Goal: Information Seeking & Learning: Learn about a topic

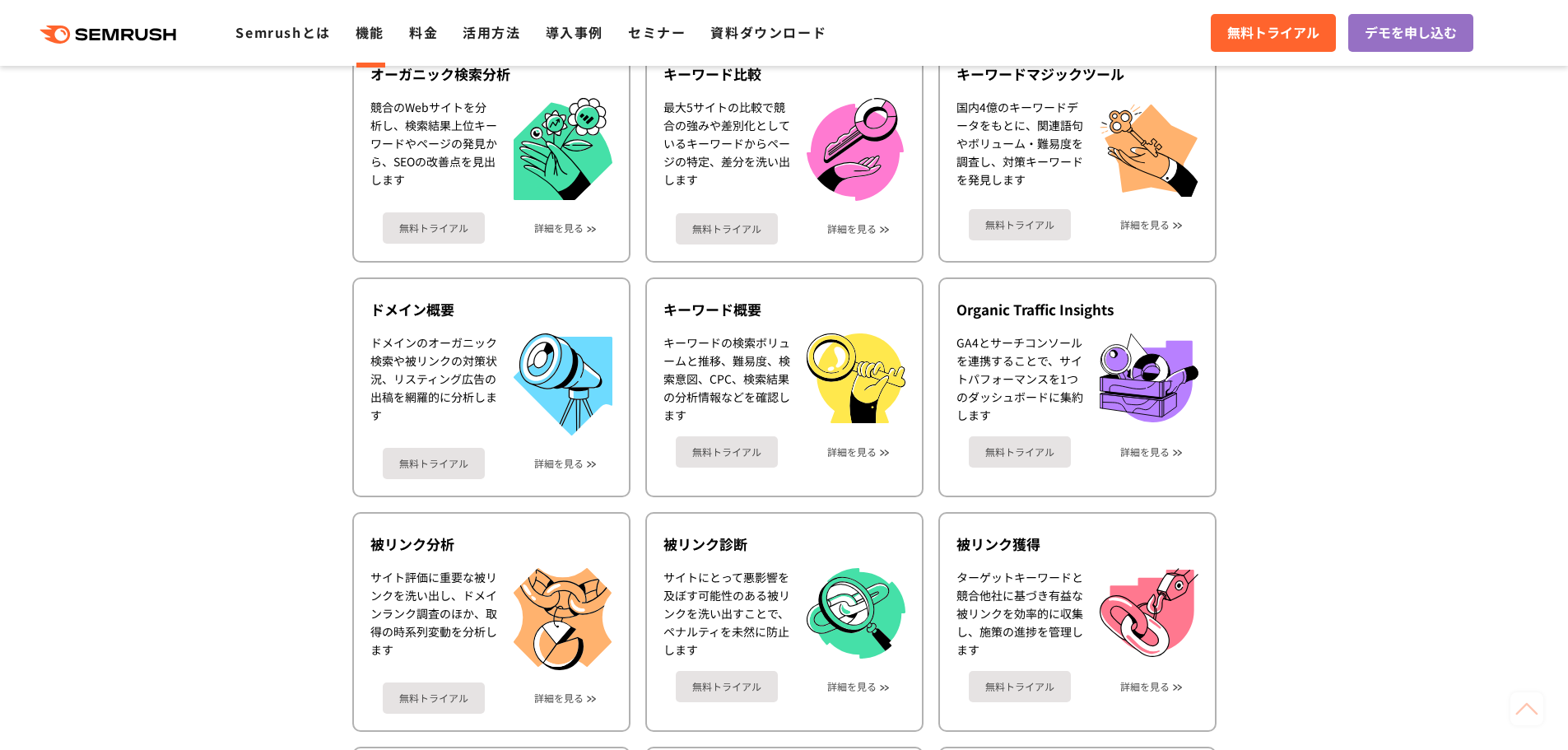
scroll to position [494, 0]
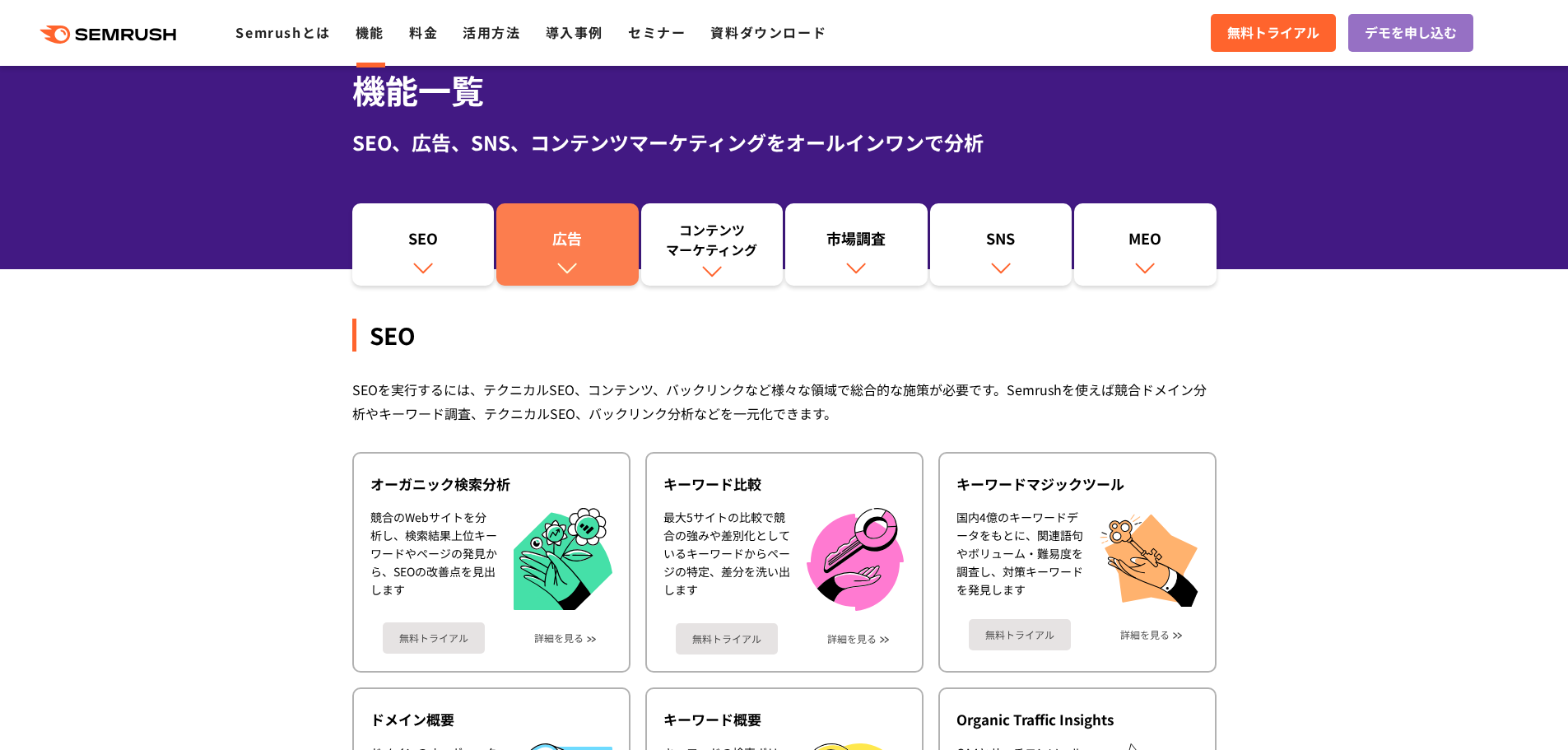
click at [551, 241] on div "広告" at bounding box center [568, 241] width 126 height 28
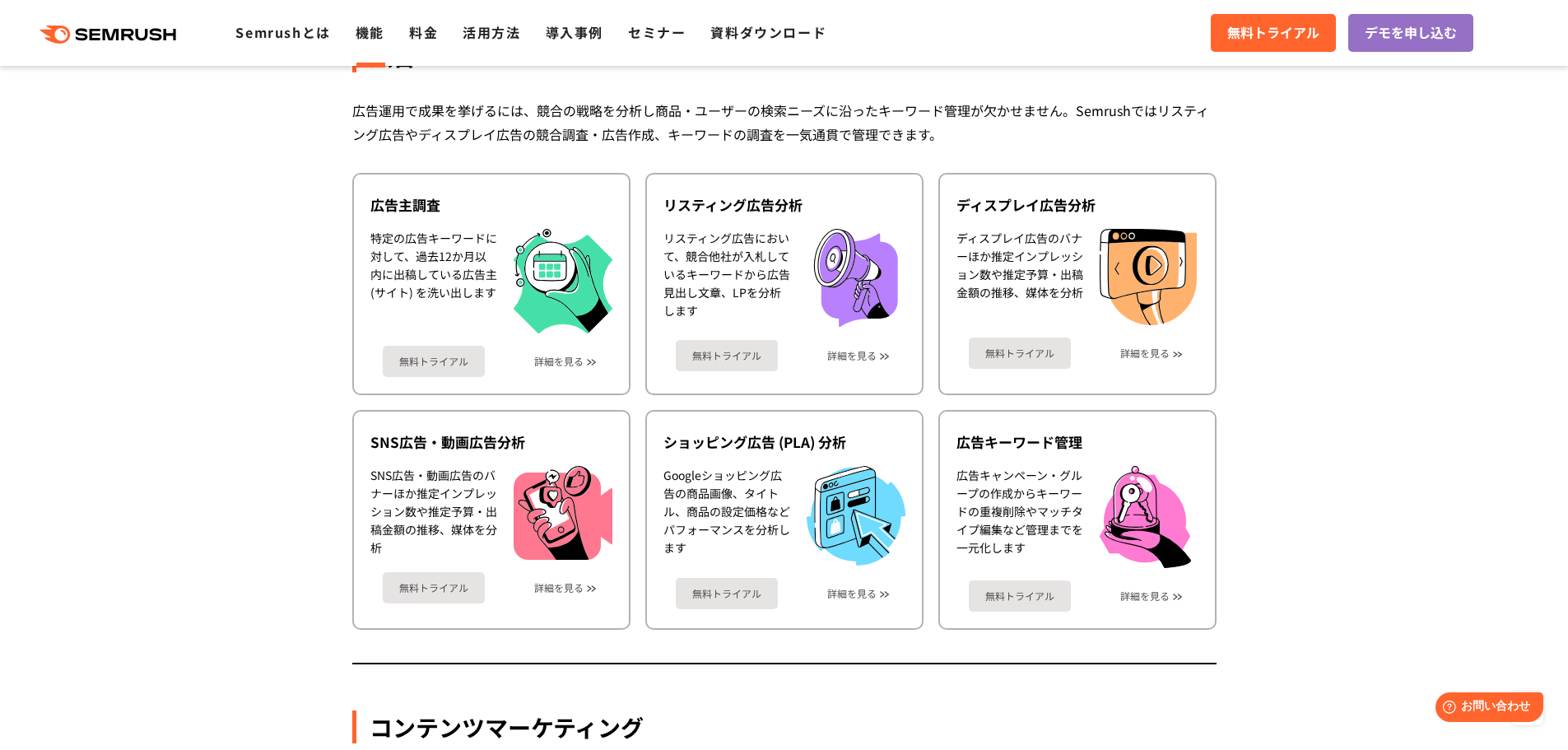
scroll to position [1465, 0]
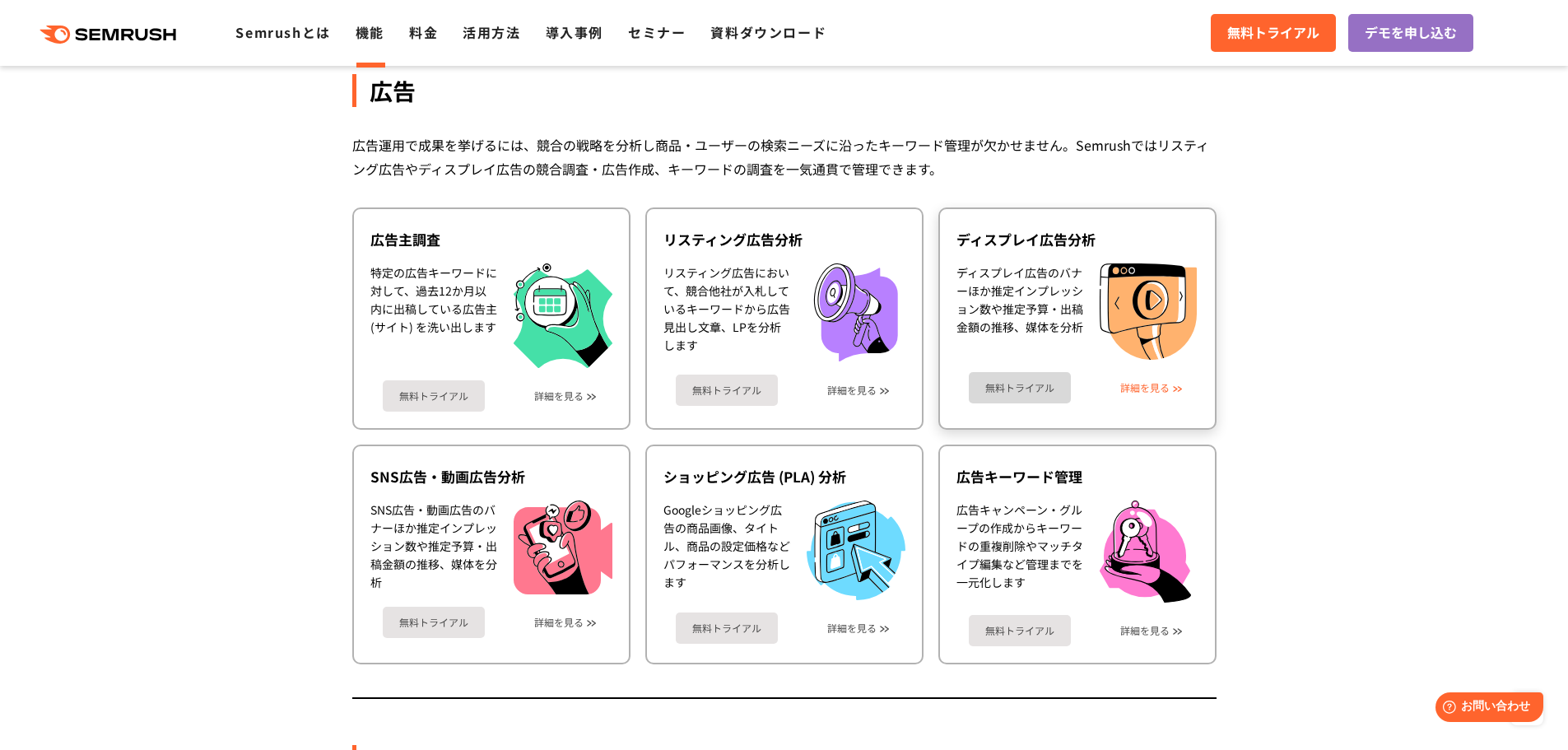
click at [1147, 388] on link "詳細を見る" at bounding box center [1145, 388] width 49 height 12
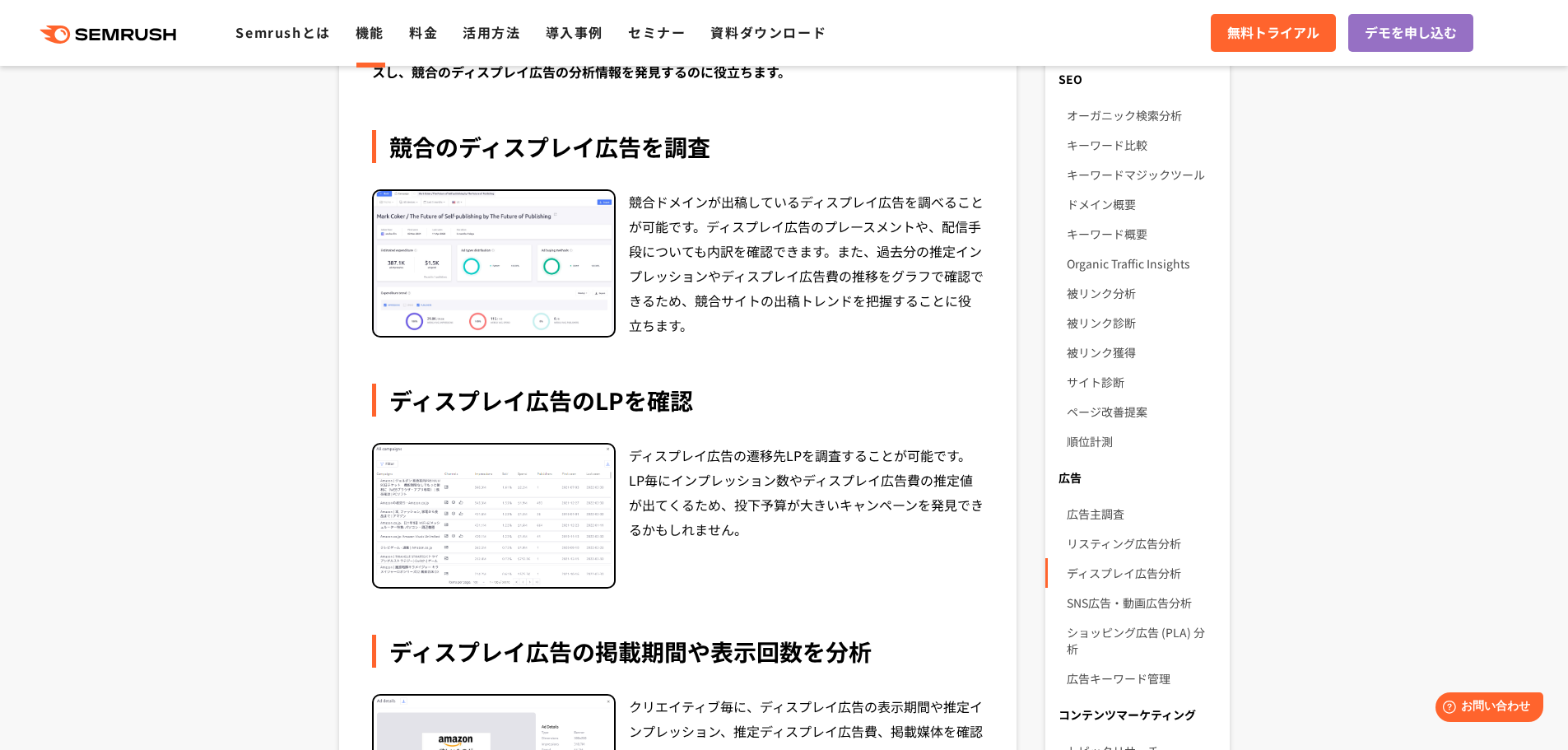
scroll to position [164, 0]
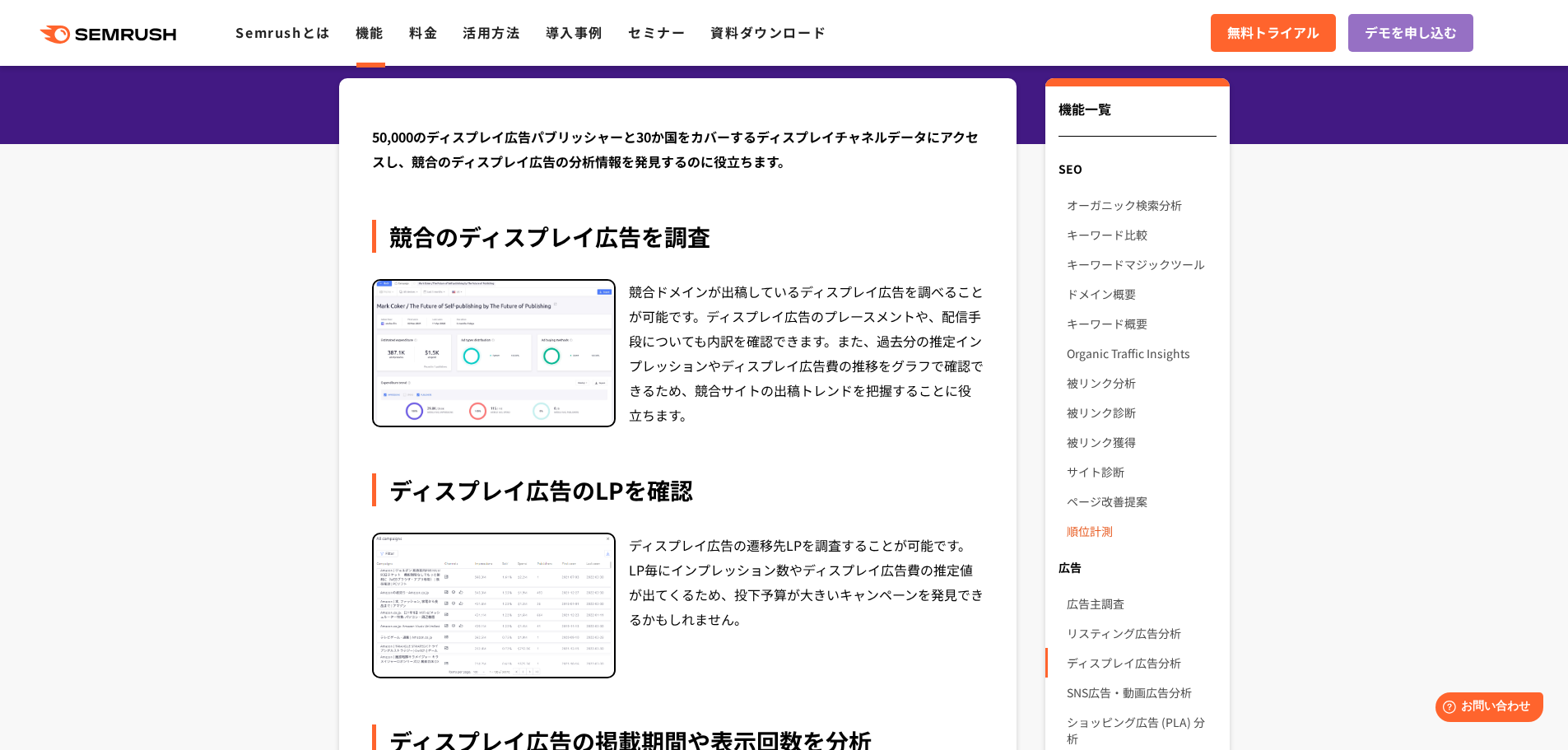
click at [1100, 523] on link "順位計測" at bounding box center [1141, 531] width 149 height 30
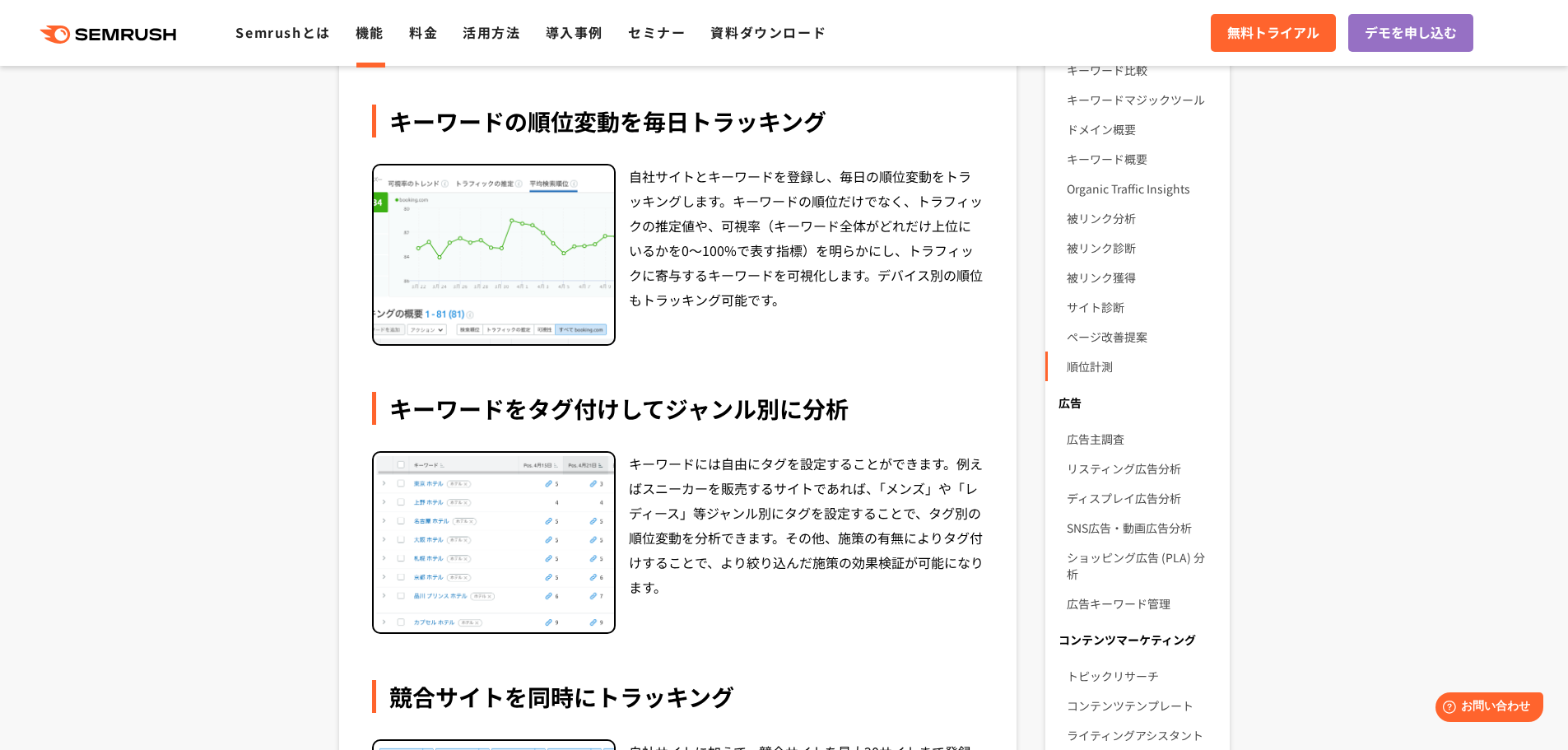
scroll to position [164, 0]
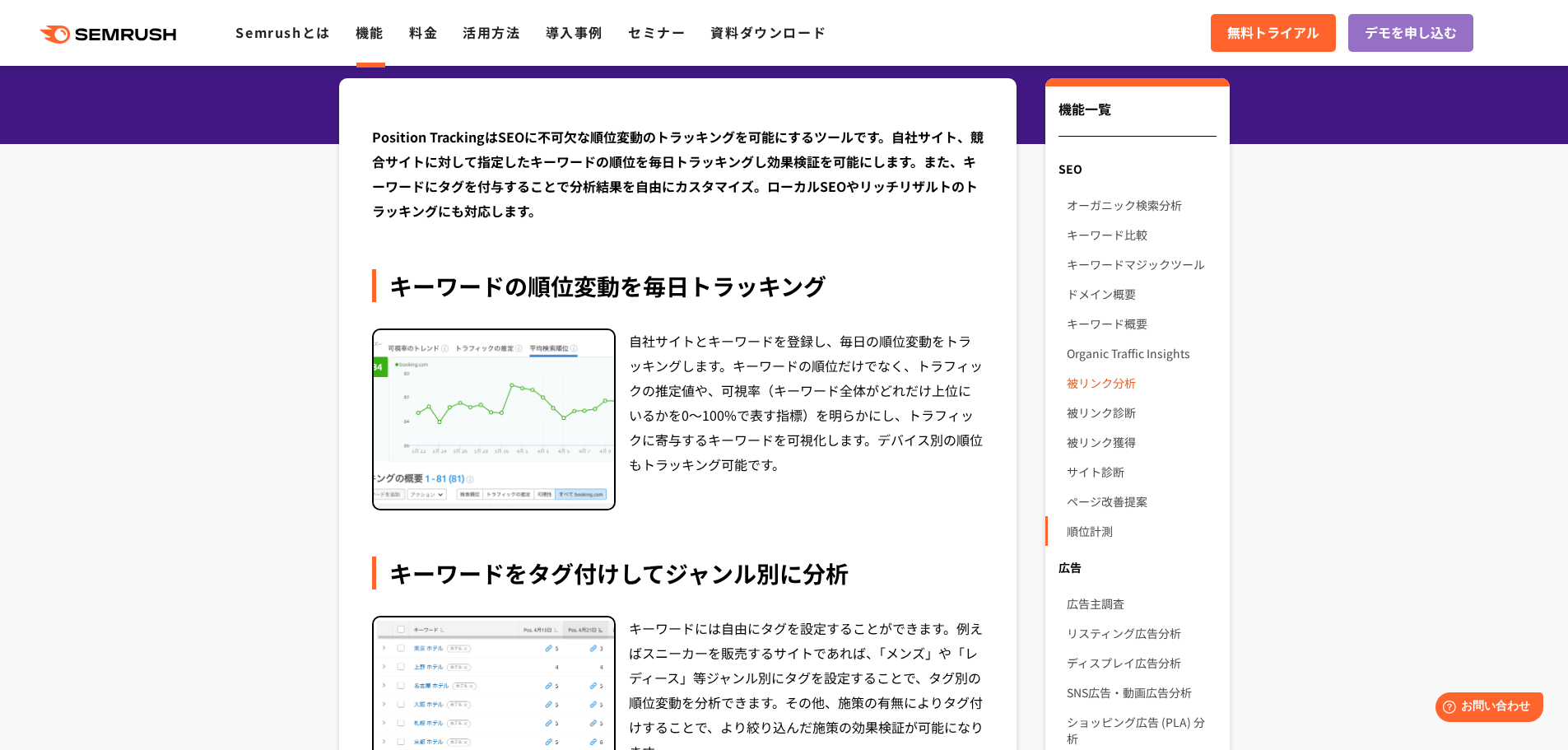
click at [1120, 383] on link "被リンク分析" at bounding box center [1141, 383] width 149 height 30
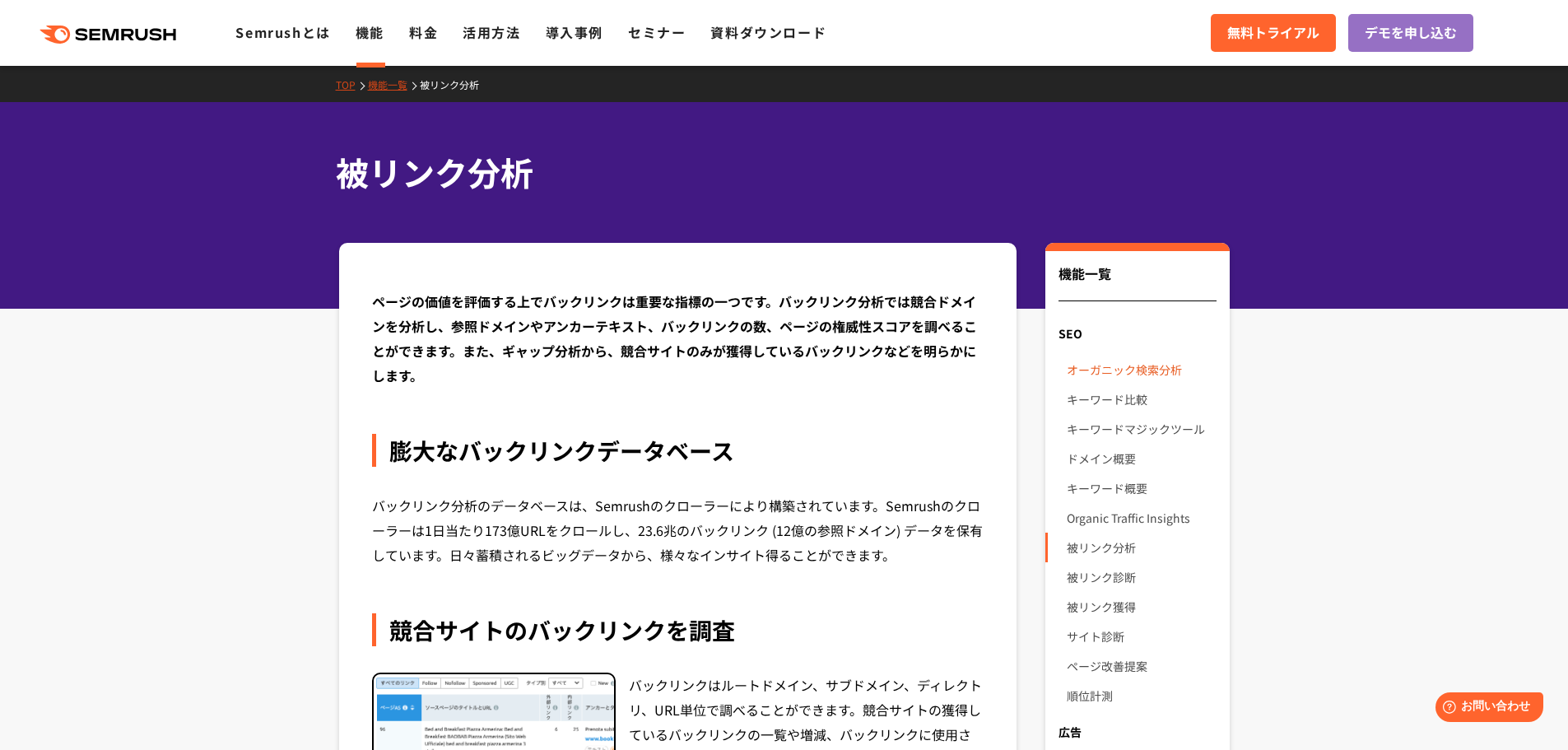
click at [1151, 366] on link "オーガニック検索分析" at bounding box center [1141, 369] width 149 height 30
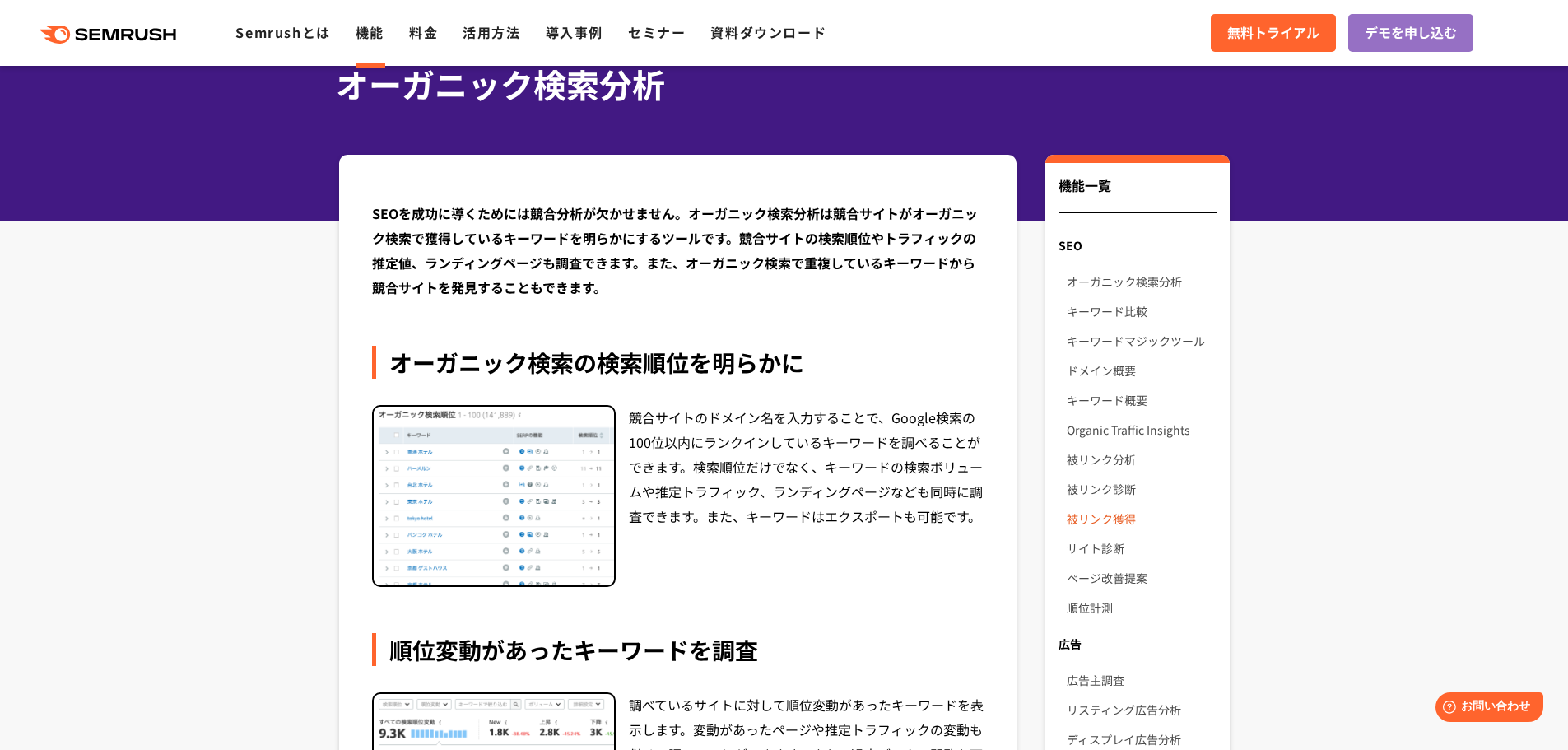
scroll to position [83, 0]
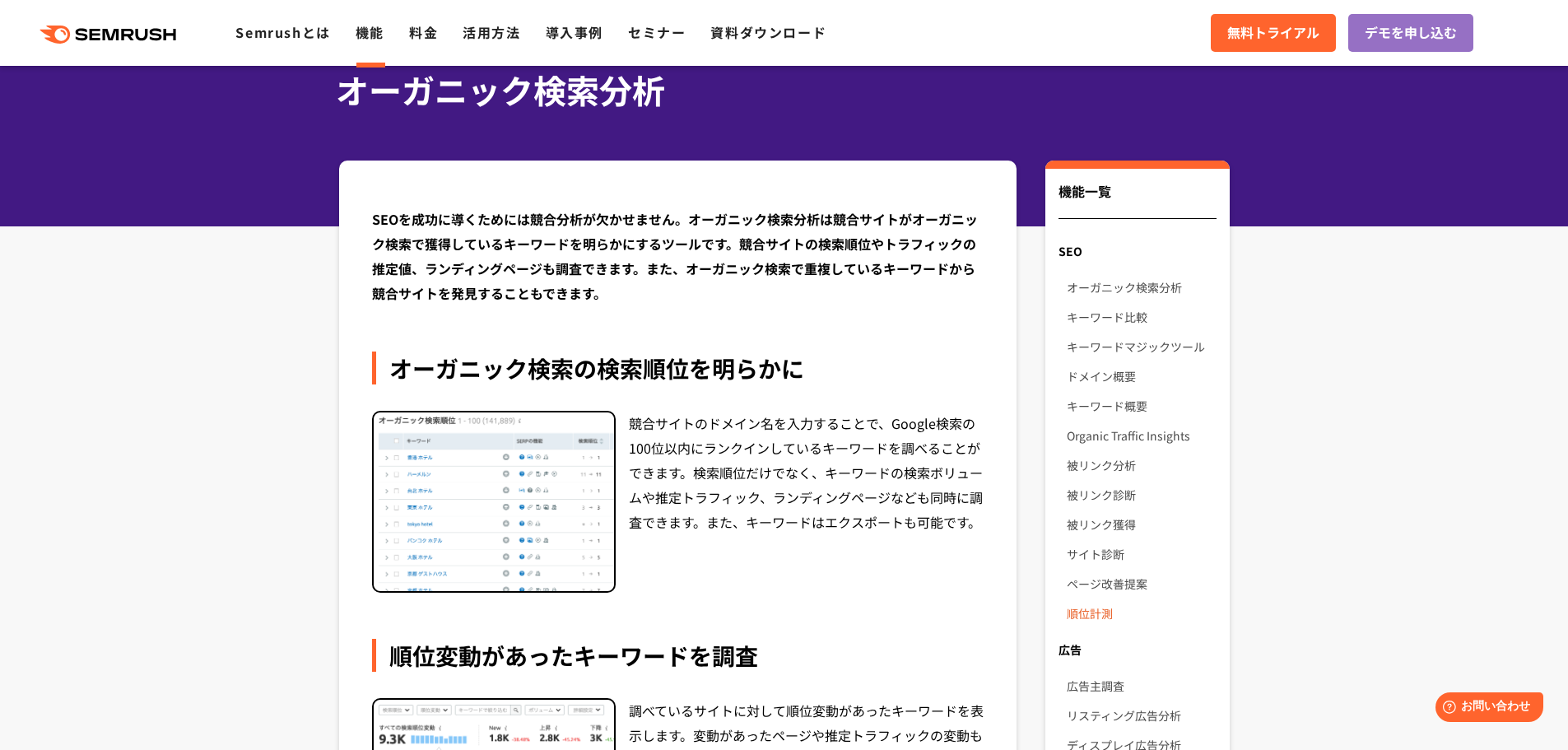
click at [1105, 609] on link "順位計測" at bounding box center [1141, 612] width 149 height 30
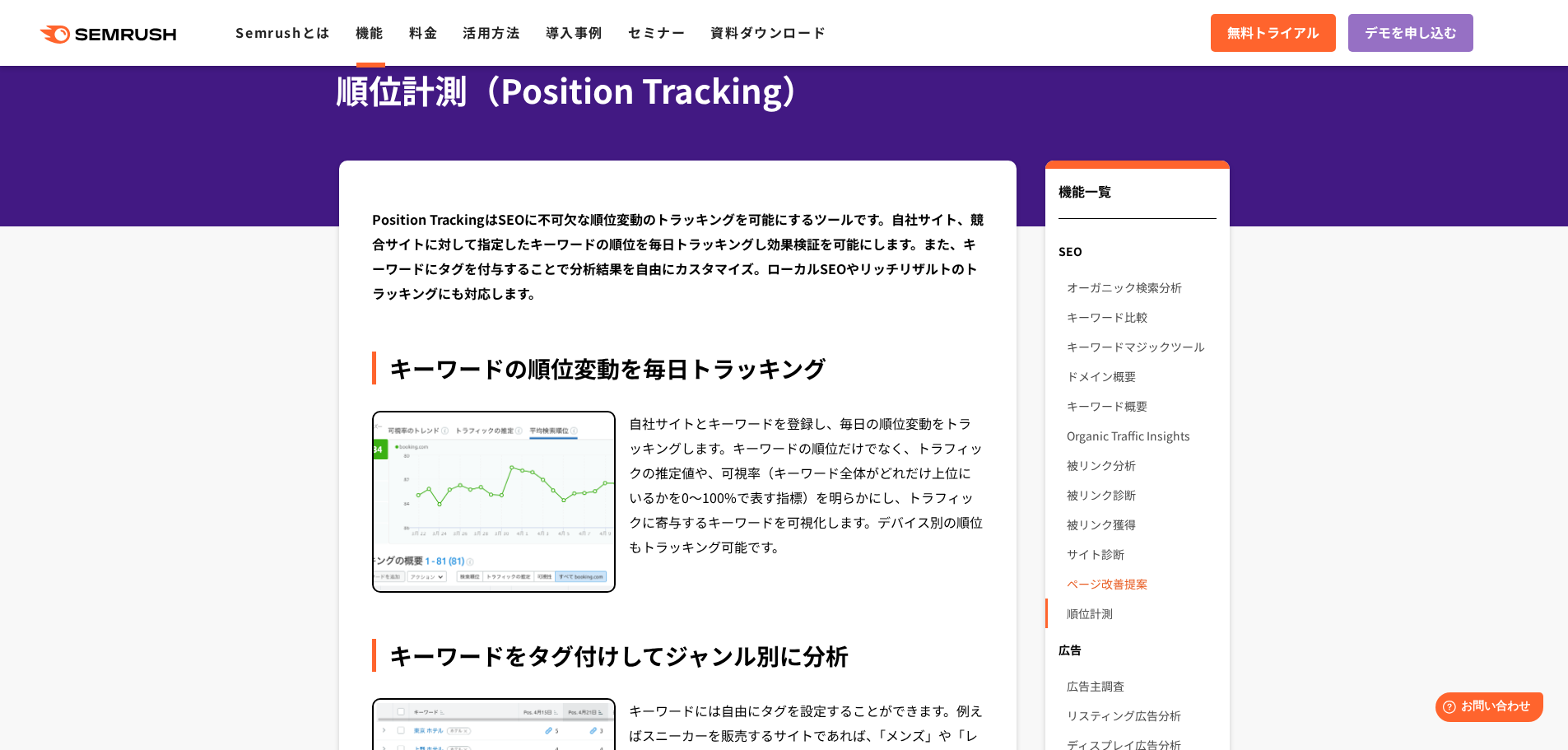
click at [1116, 572] on link "ページ改善提案" at bounding box center [1141, 583] width 149 height 30
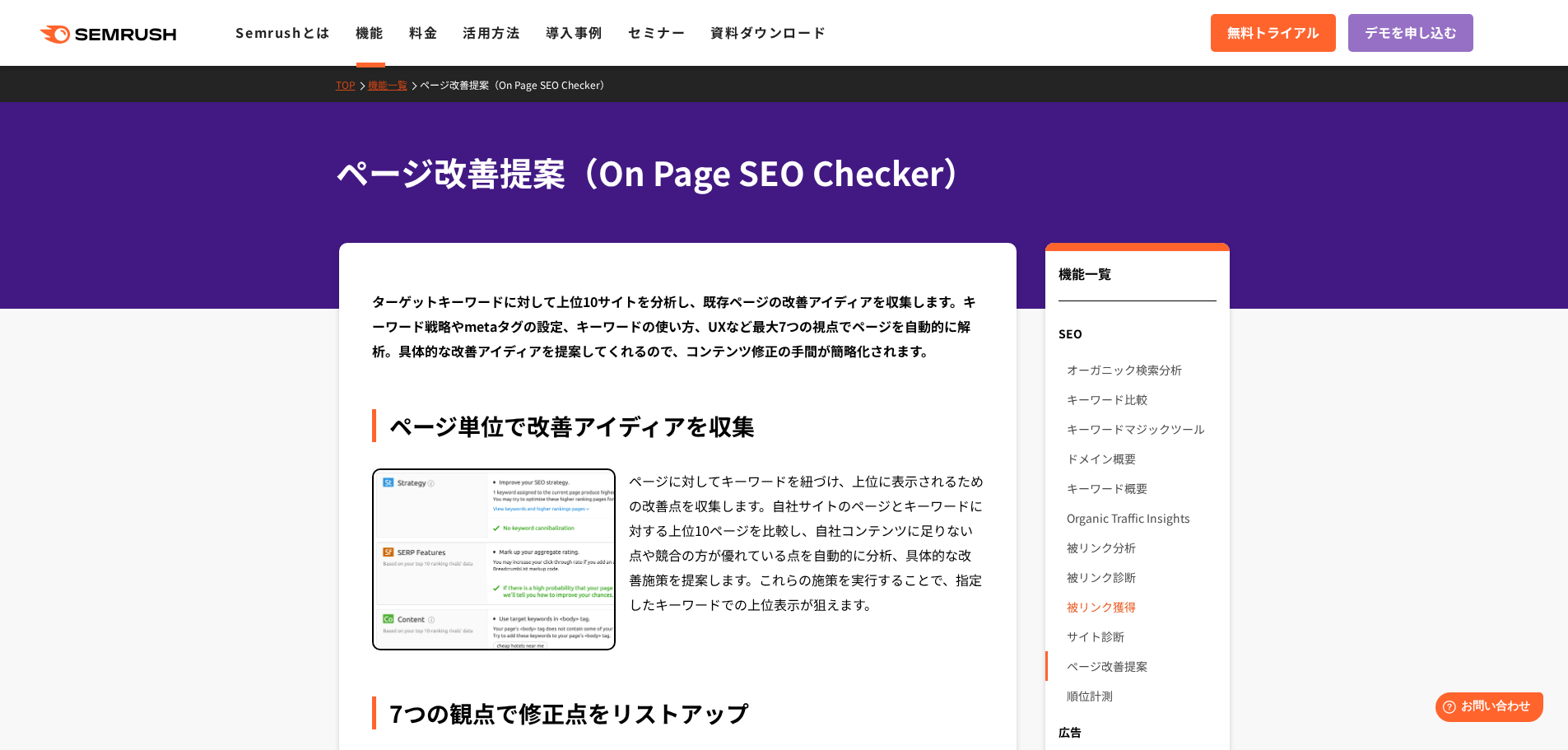
click at [1124, 603] on link "被リンク獲得" at bounding box center [1141, 606] width 149 height 30
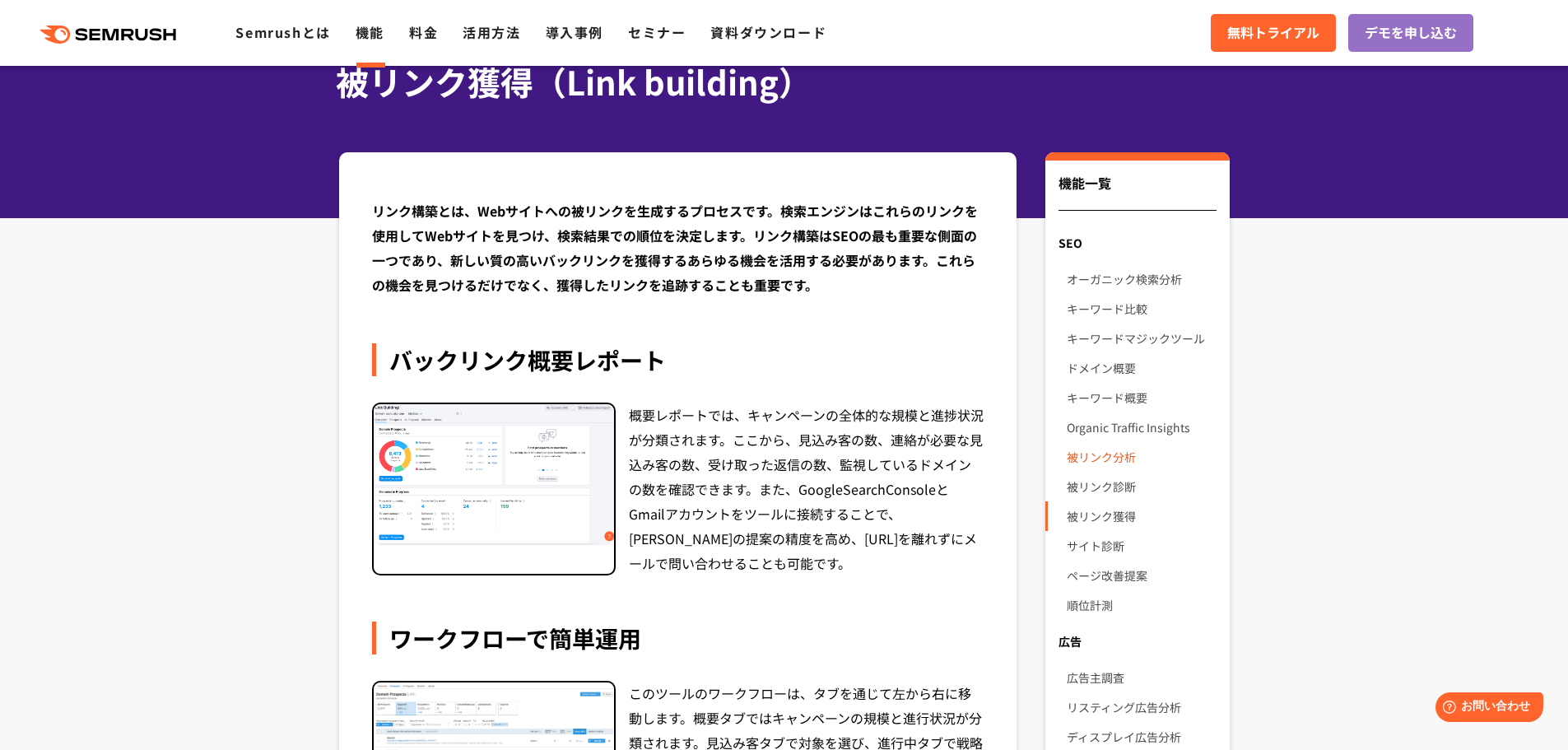
scroll to position [83, 0]
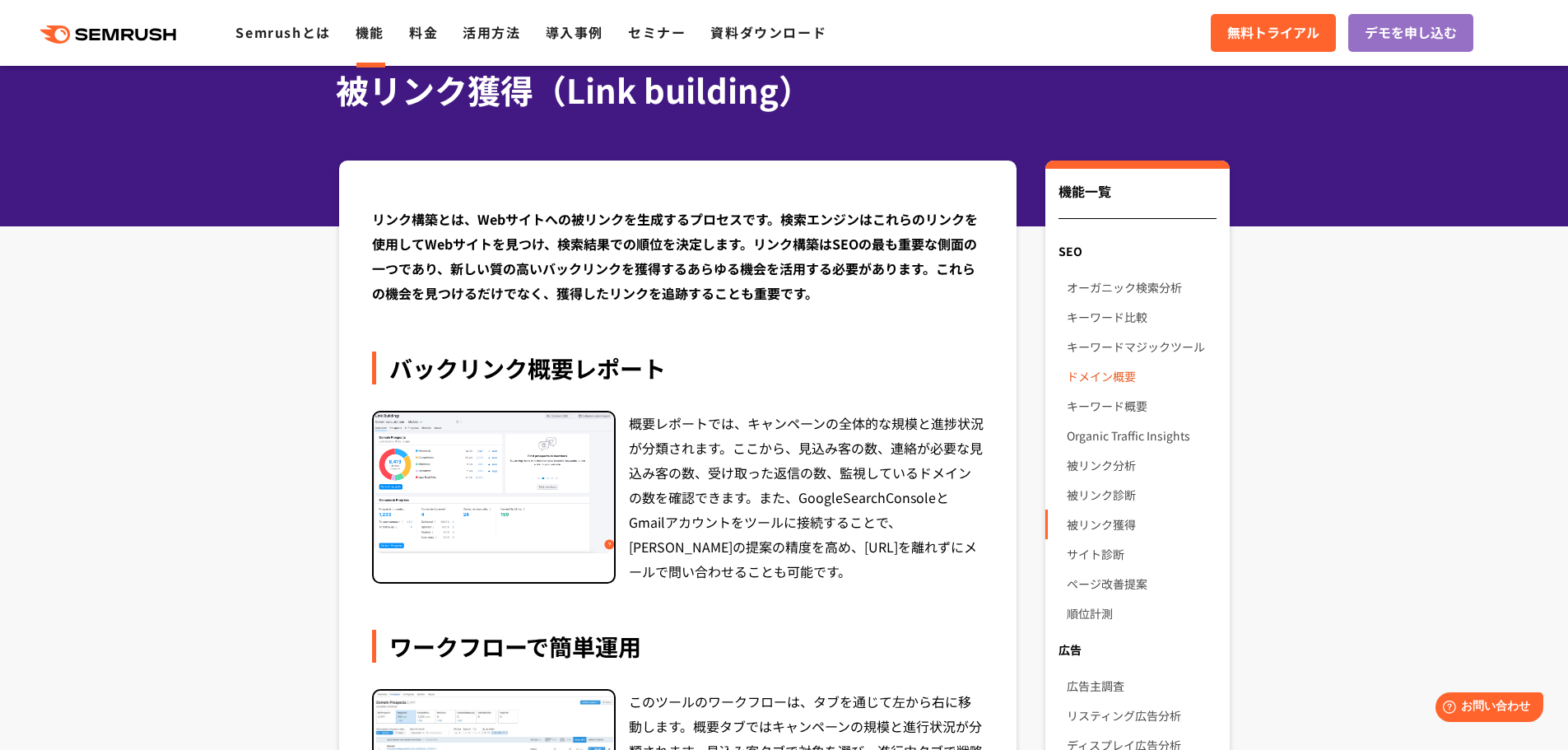
click at [1100, 384] on link "ドメイン概要" at bounding box center [1141, 376] width 149 height 30
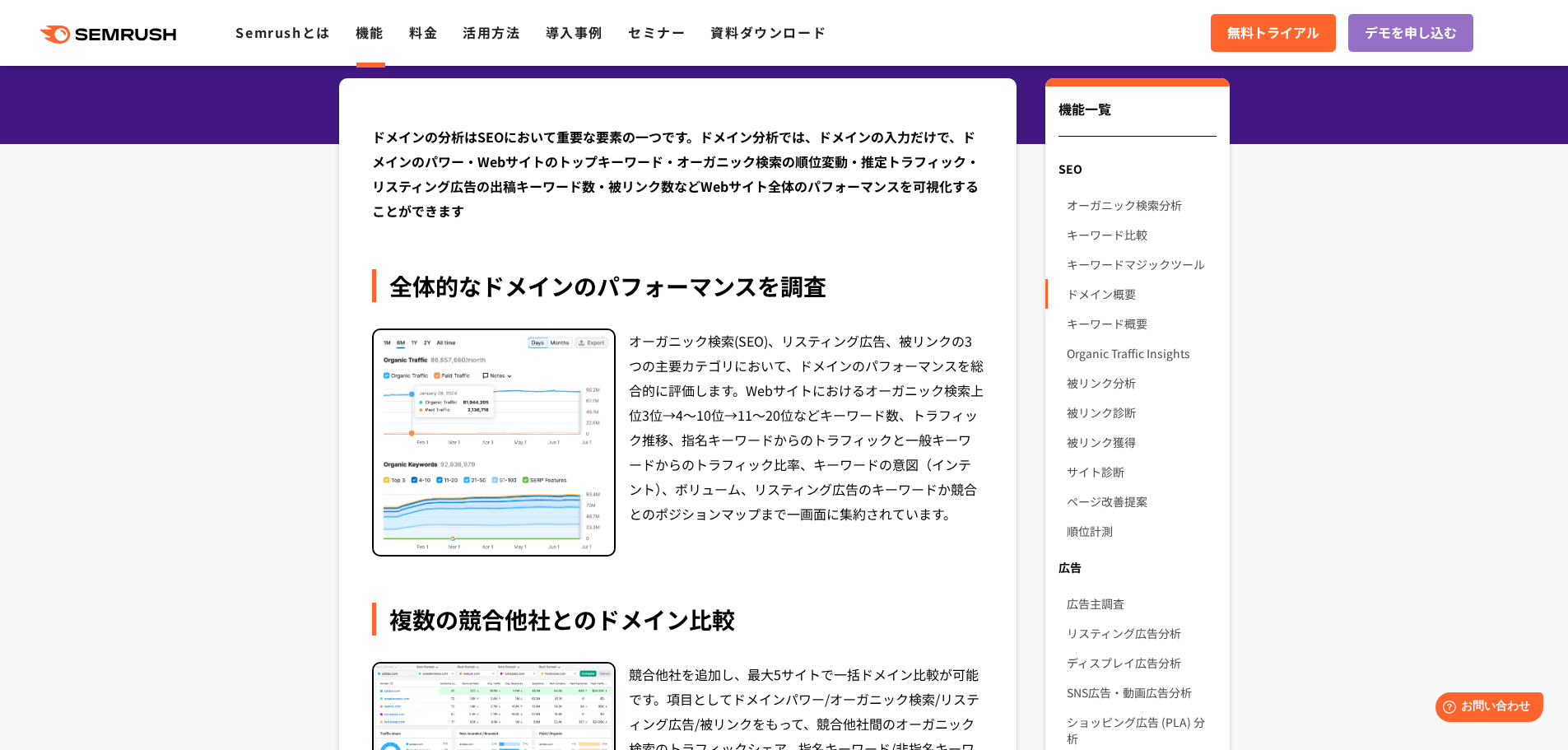
scroll to position [659, 0]
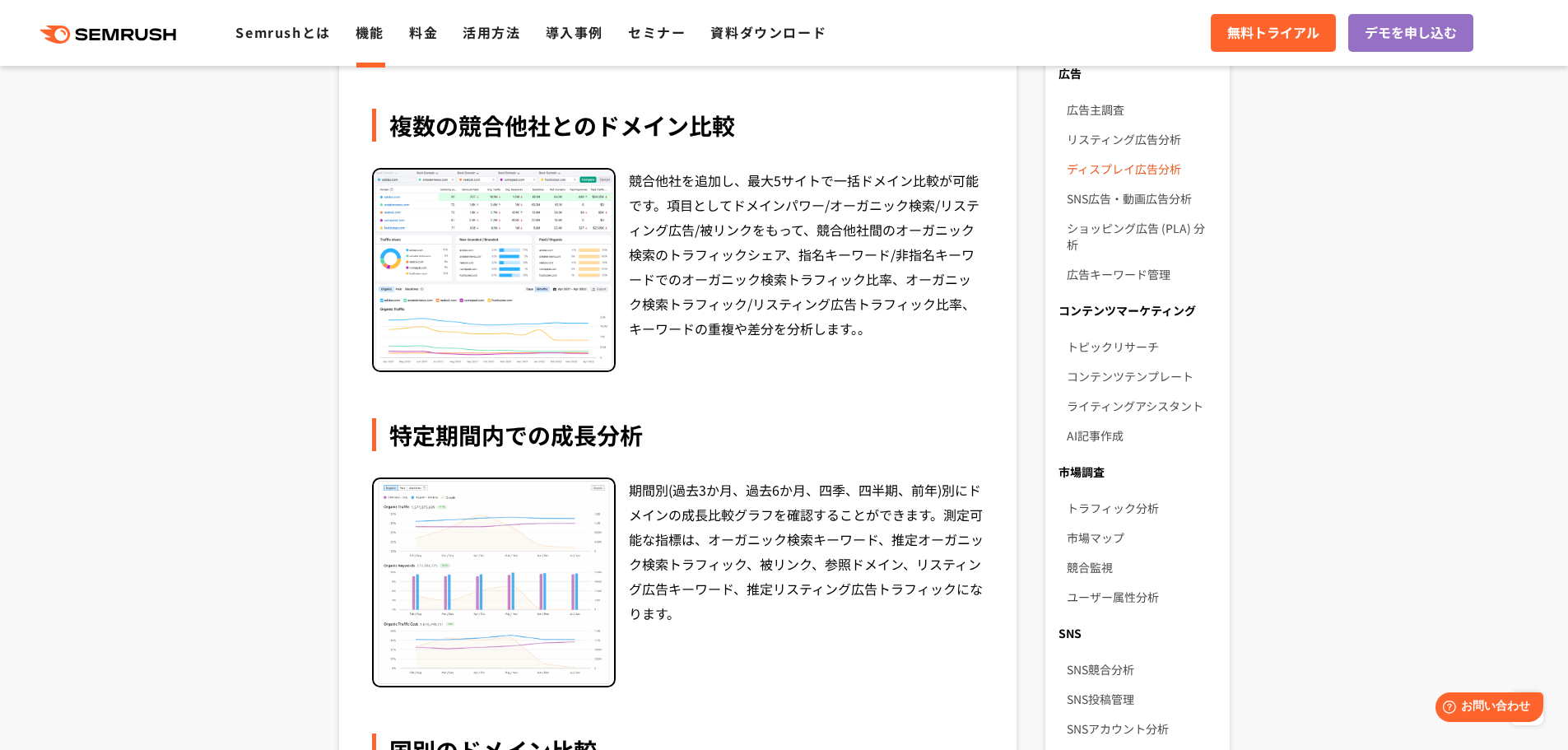
click at [1154, 172] on link "ディスプレイ広告分析" at bounding box center [1141, 168] width 149 height 30
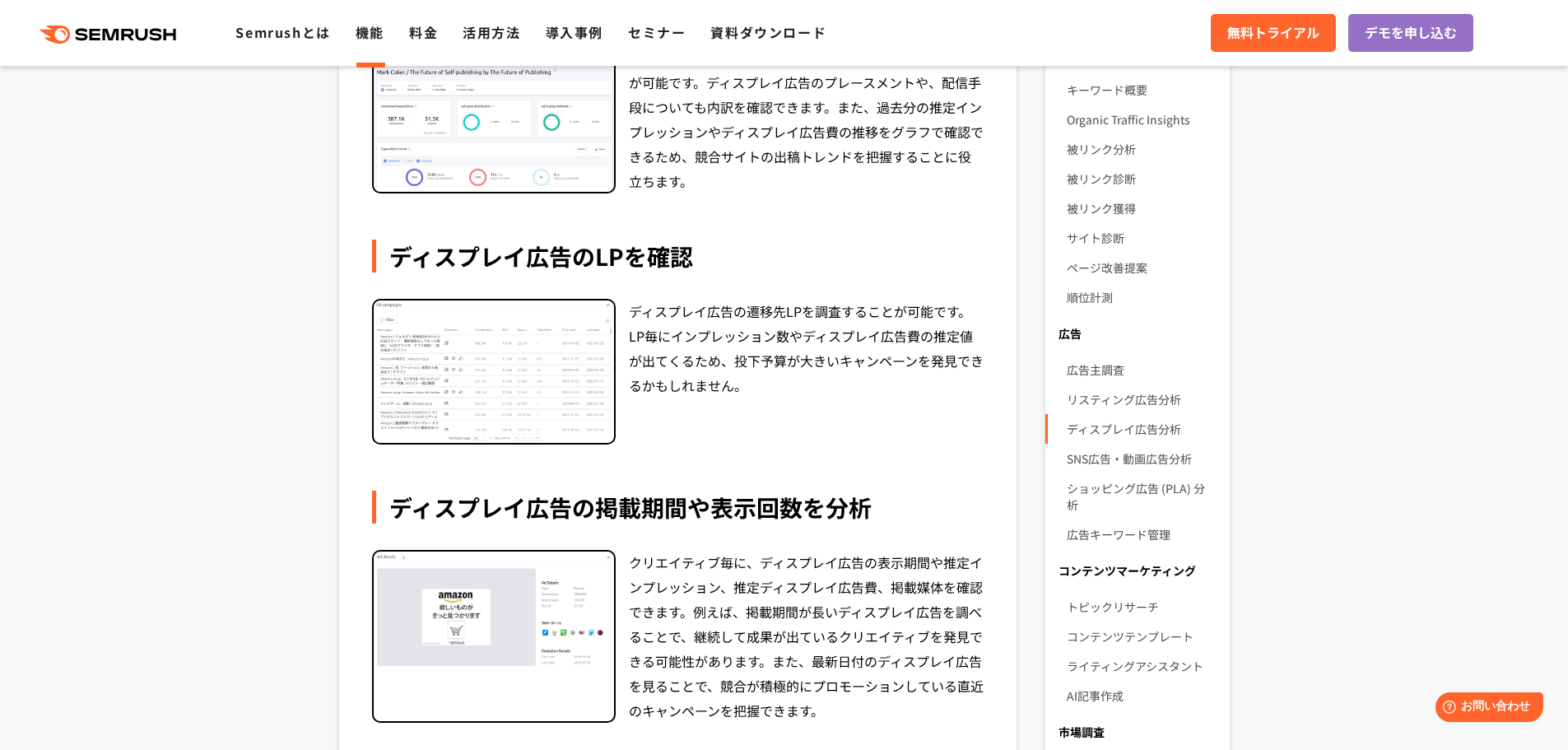
scroll to position [412, 0]
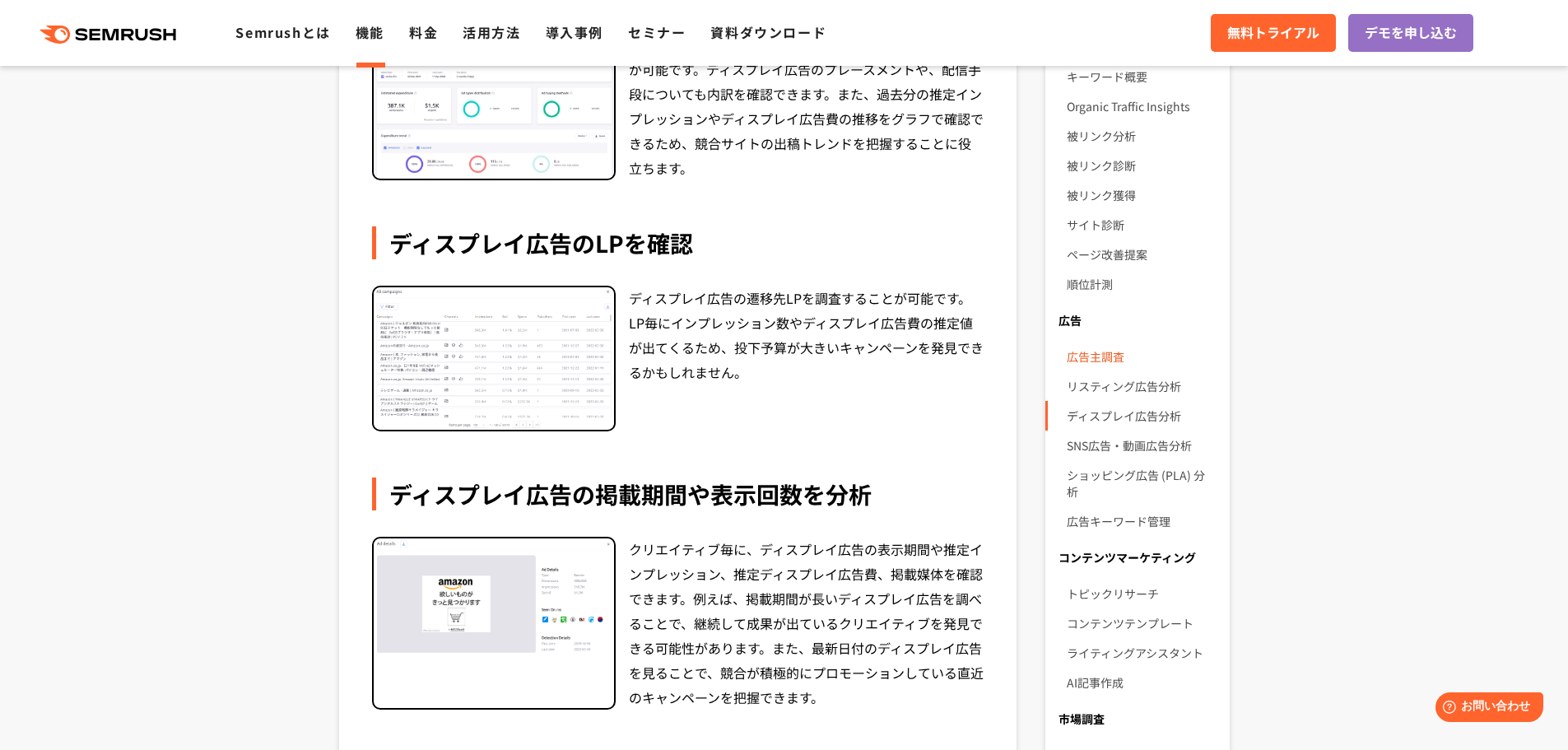
click at [1100, 356] on link "広告主調査" at bounding box center [1141, 356] width 149 height 30
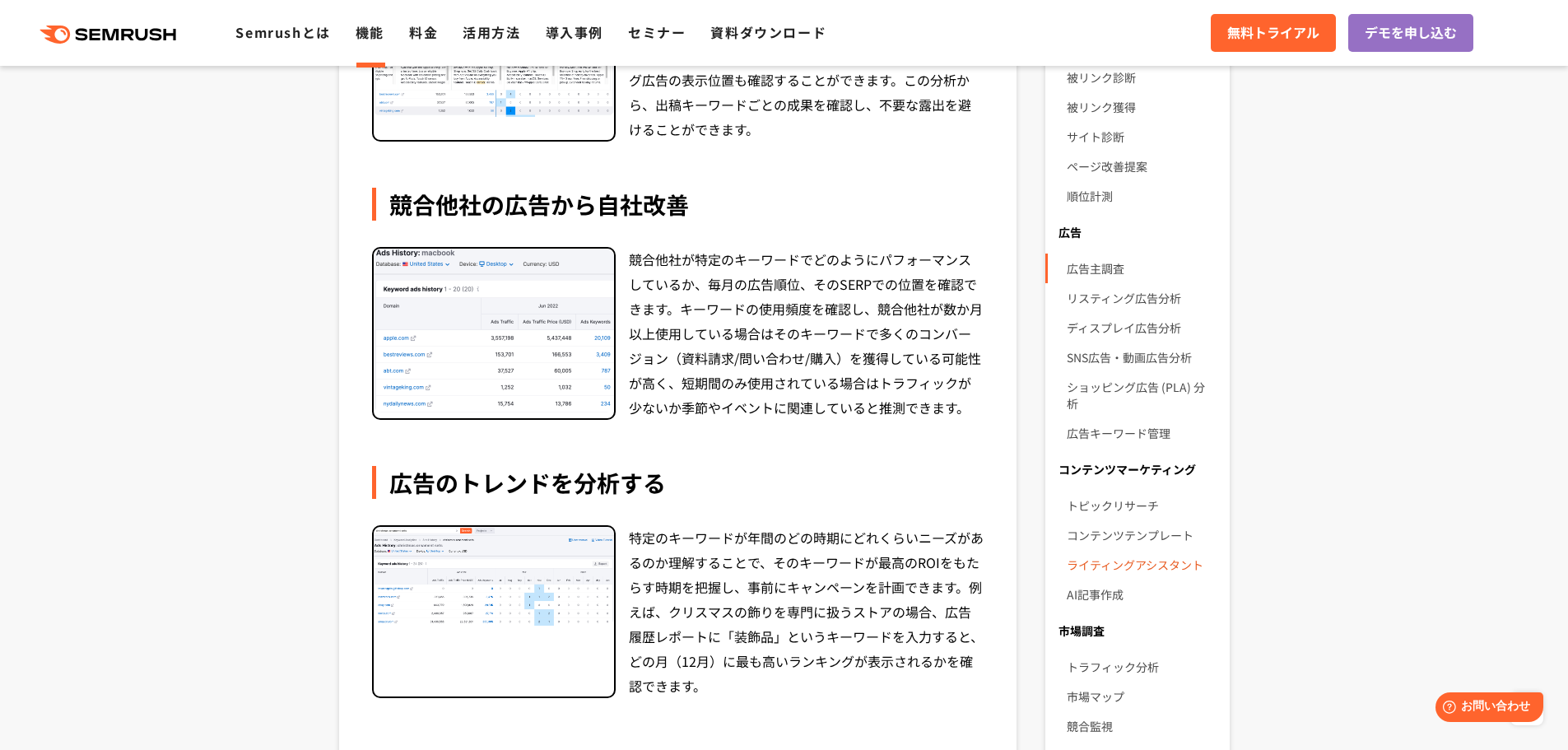
scroll to position [412, 0]
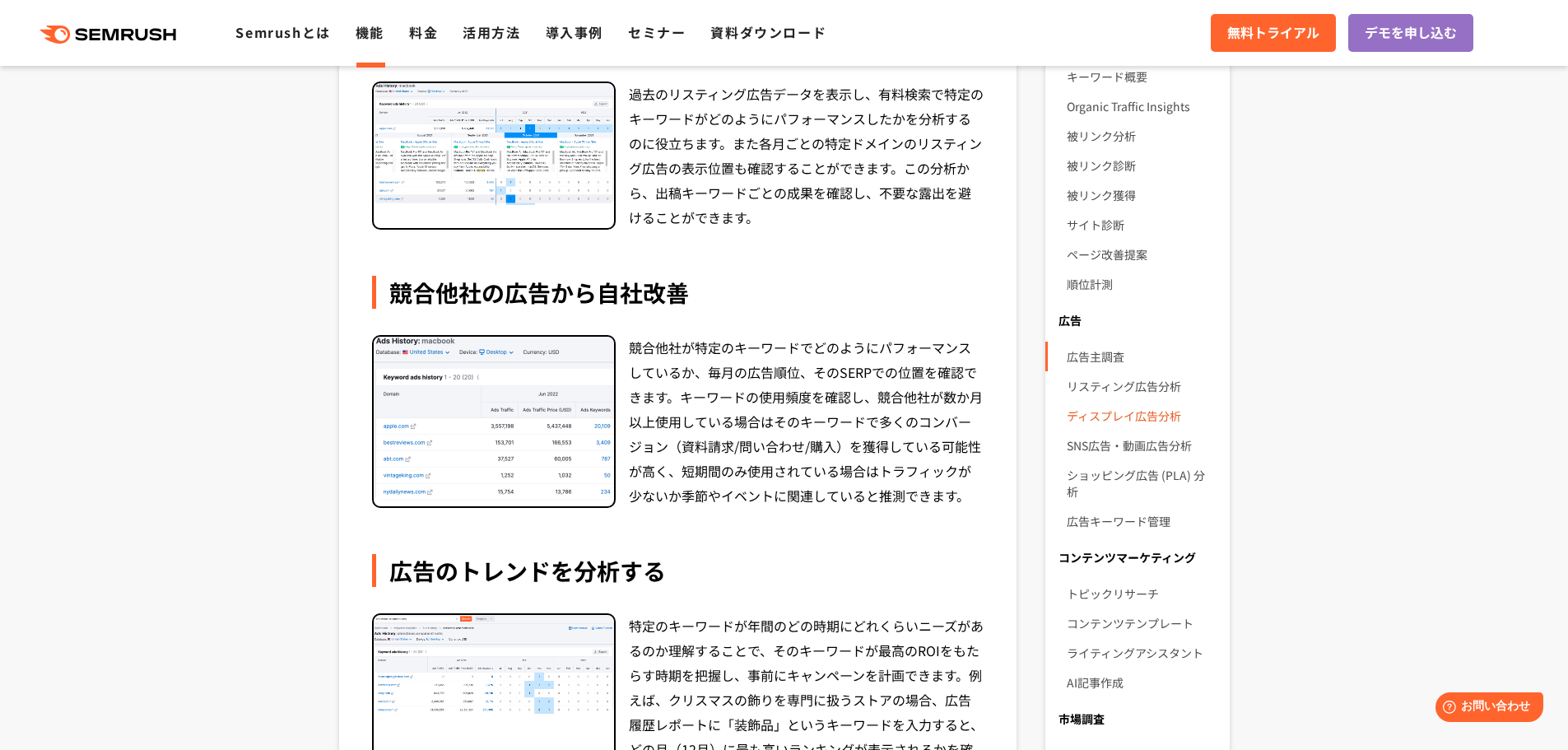
click at [1112, 414] on link "ディスプレイ広告分析" at bounding box center [1141, 415] width 149 height 30
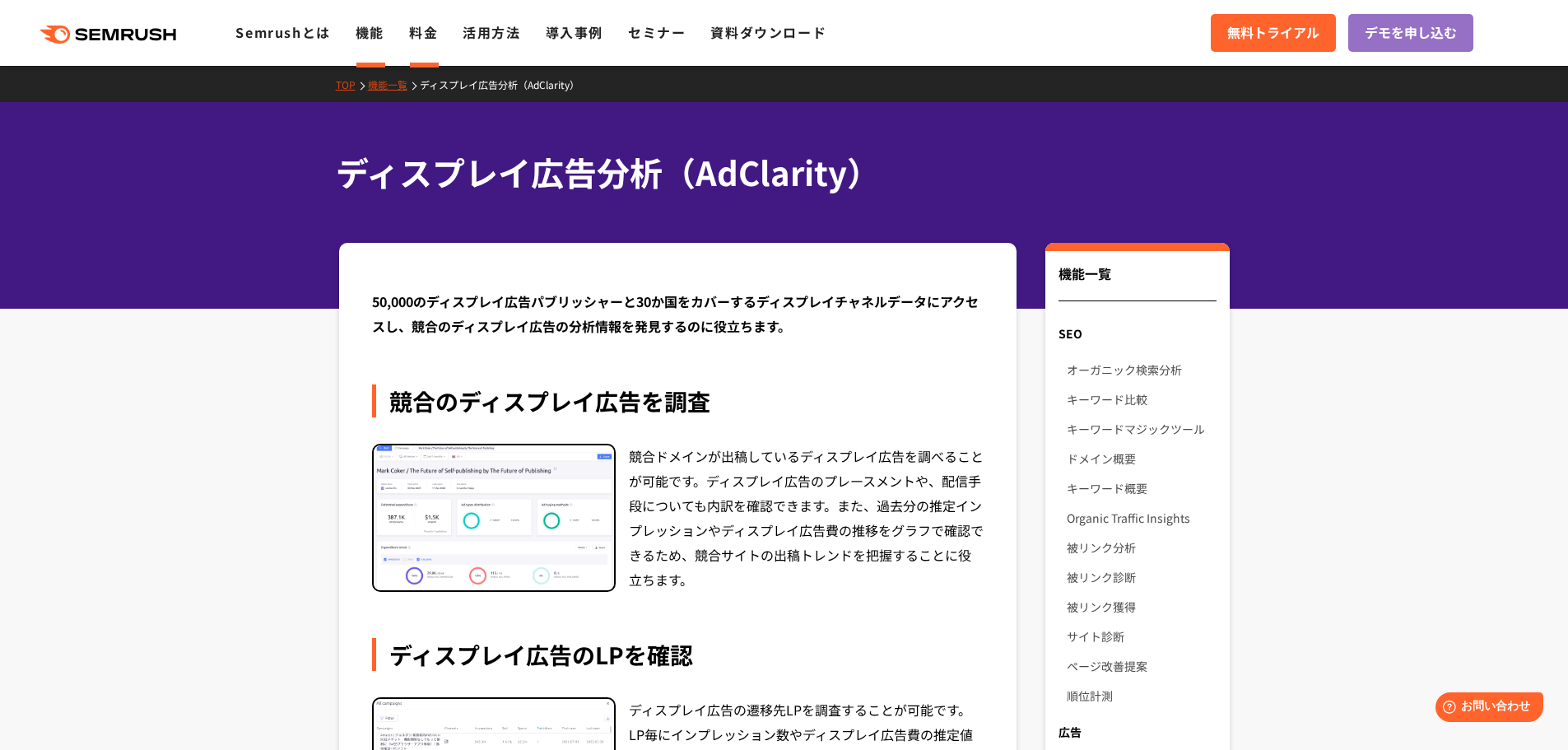
click at [432, 35] on link "料金" at bounding box center [423, 32] width 29 height 20
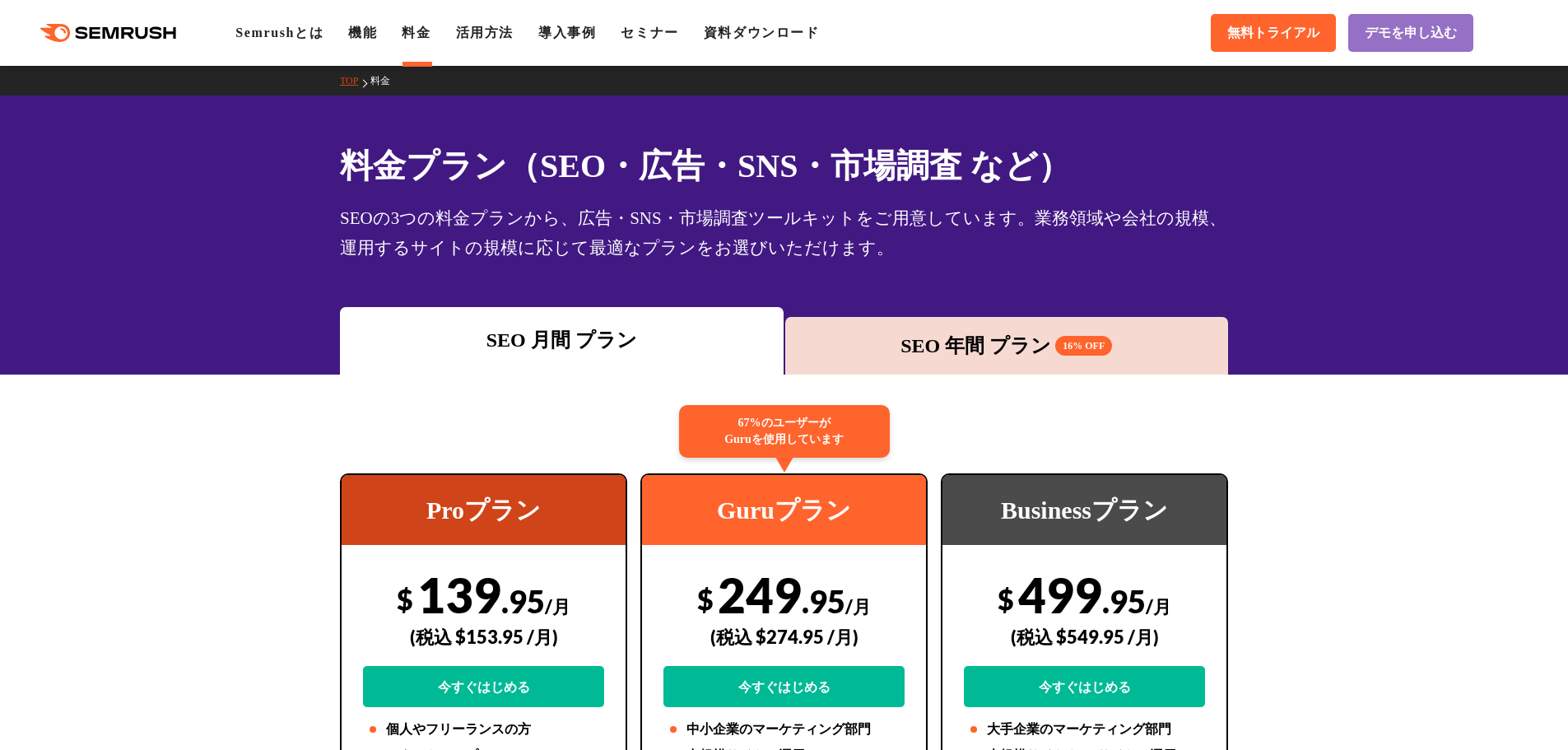
click at [928, 345] on div "SEO 年間 プラン 16% OFF" at bounding box center [1007, 345] width 427 height 30
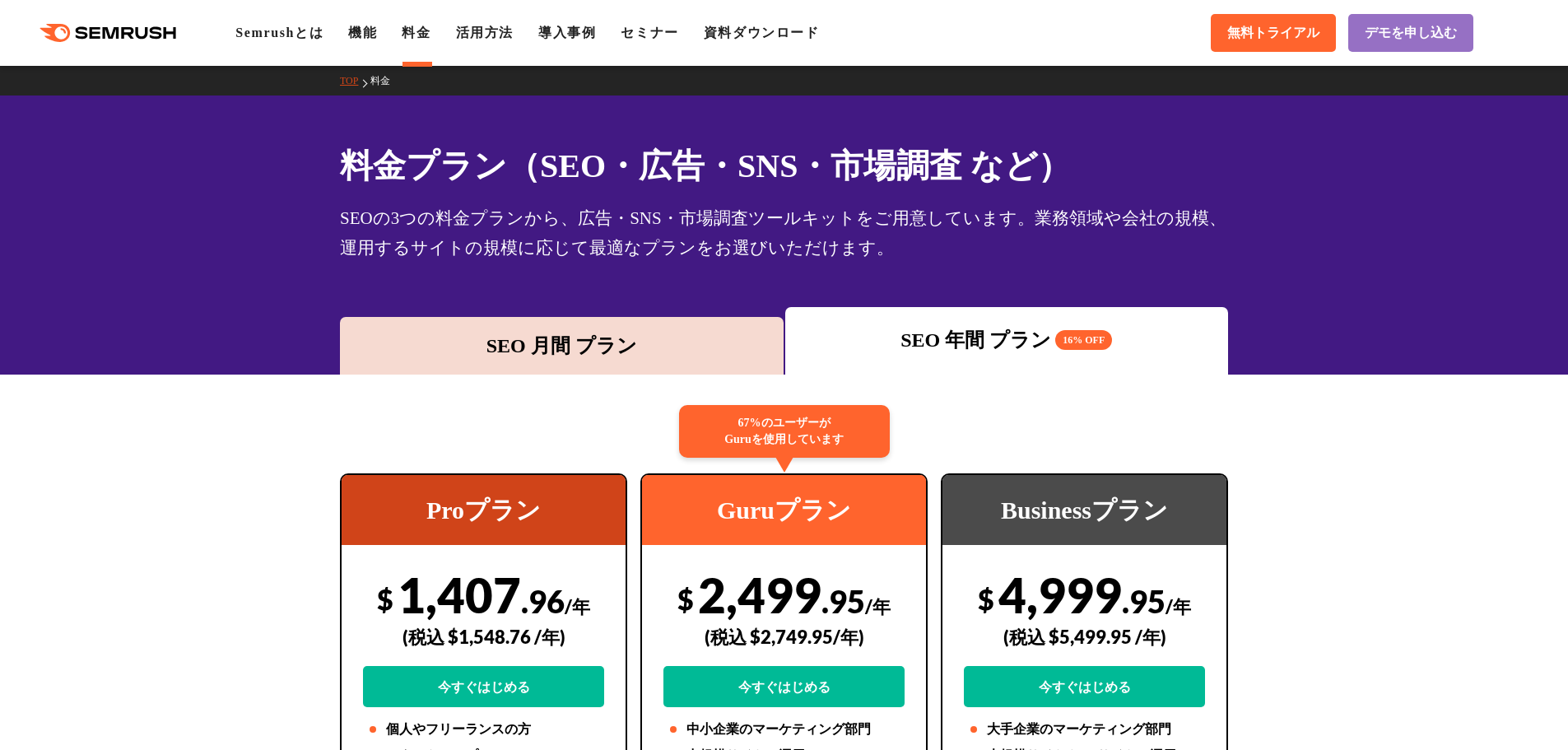
click at [681, 344] on div "SEO 月間 プラン" at bounding box center [562, 345] width 427 height 30
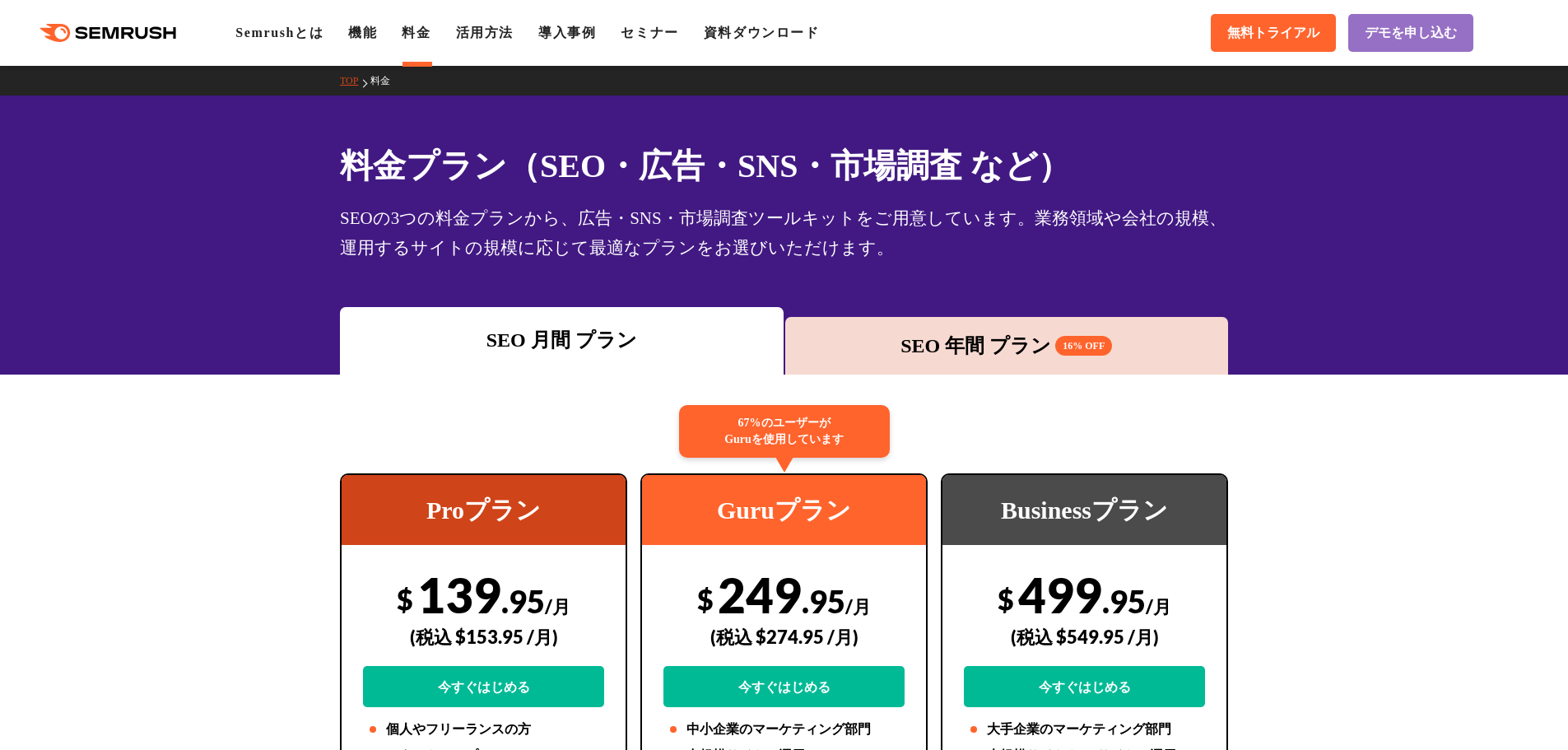
click at [877, 362] on div "SEO 年間 プラン 16% OFF" at bounding box center [1007, 346] width 443 height 58
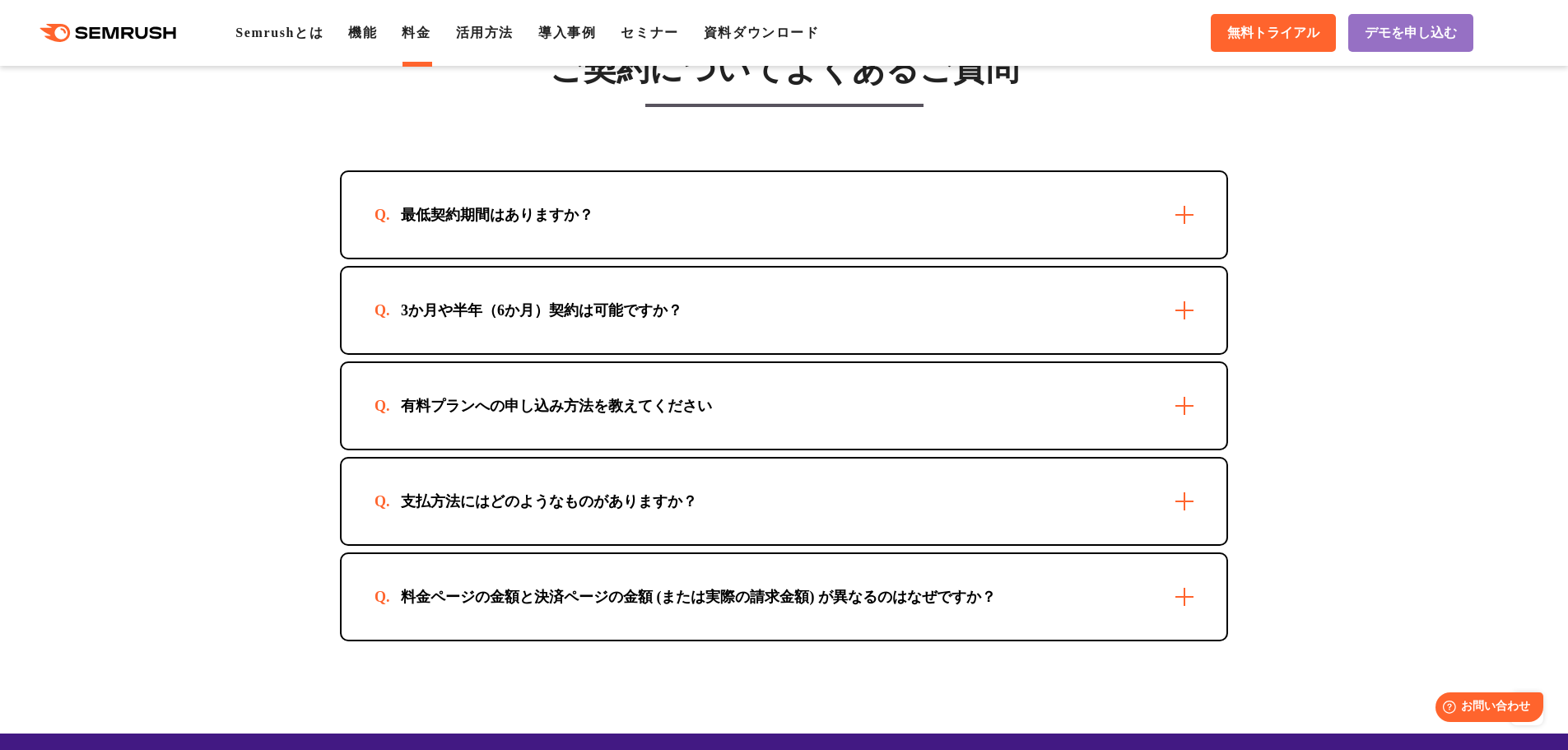
scroll to position [4691, 0]
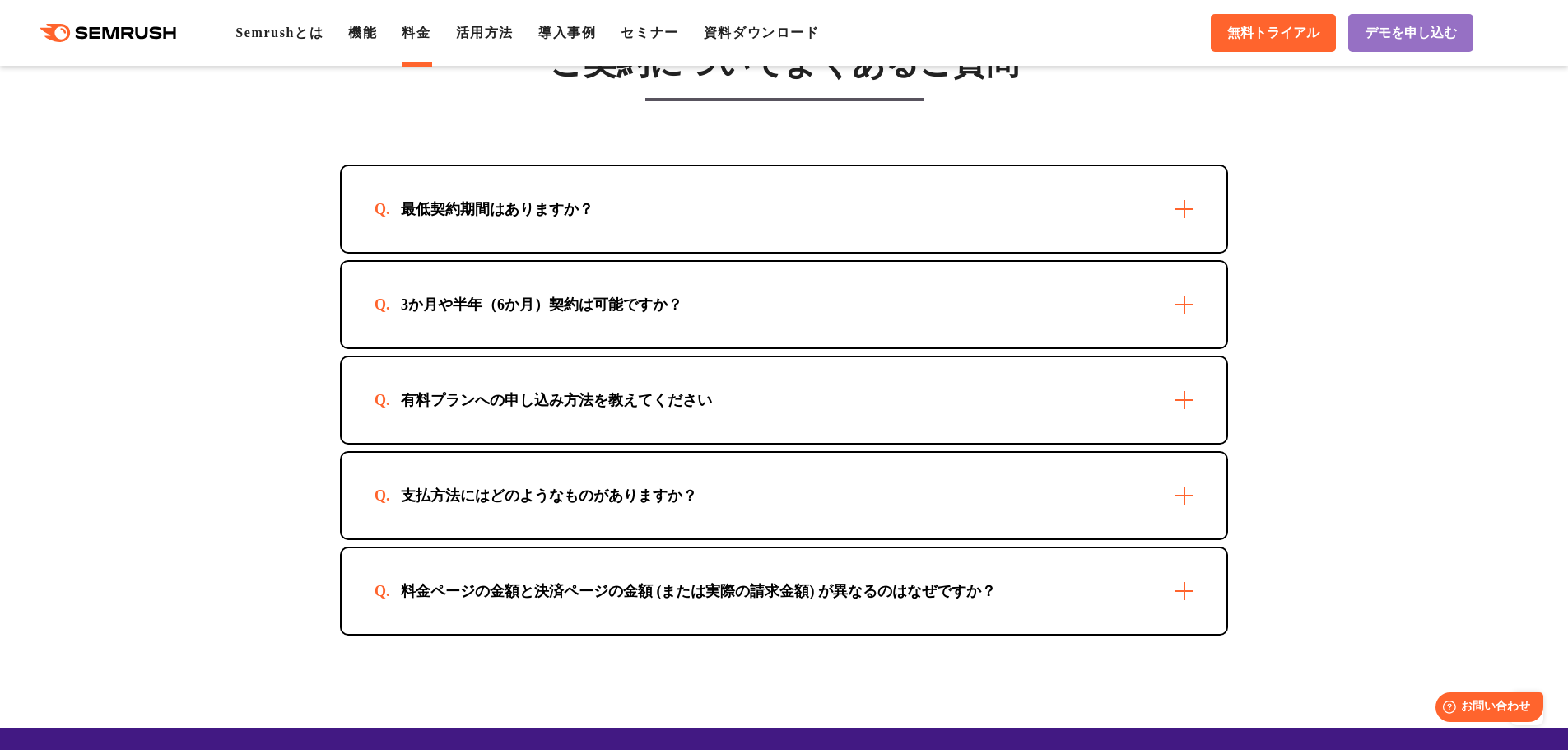
click at [1197, 212] on div "最低契約期間はありますか？" at bounding box center [784, 209] width 885 height 86
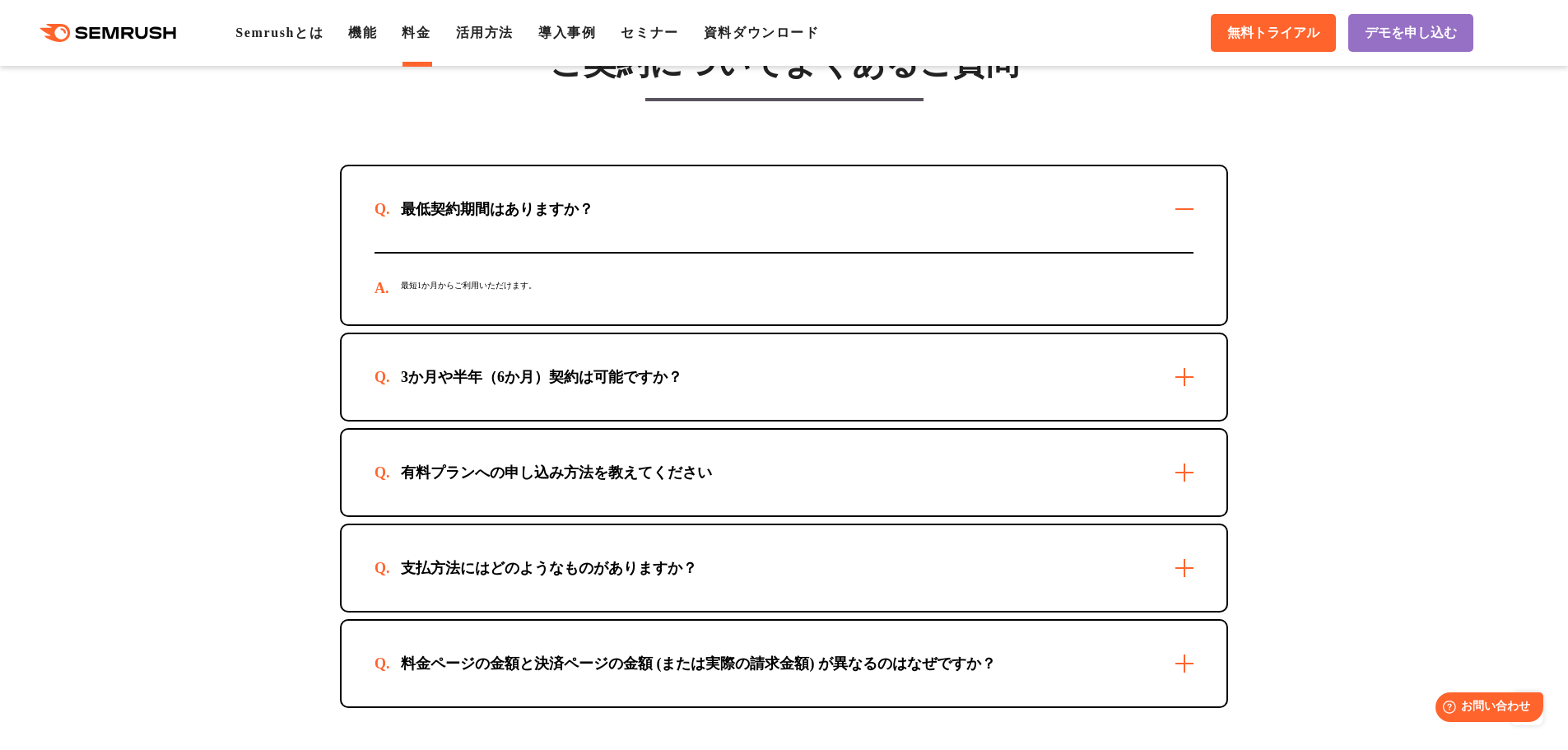
click at [1197, 212] on div "最低契約期間はありますか？" at bounding box center [784, 209] width 885 height 86
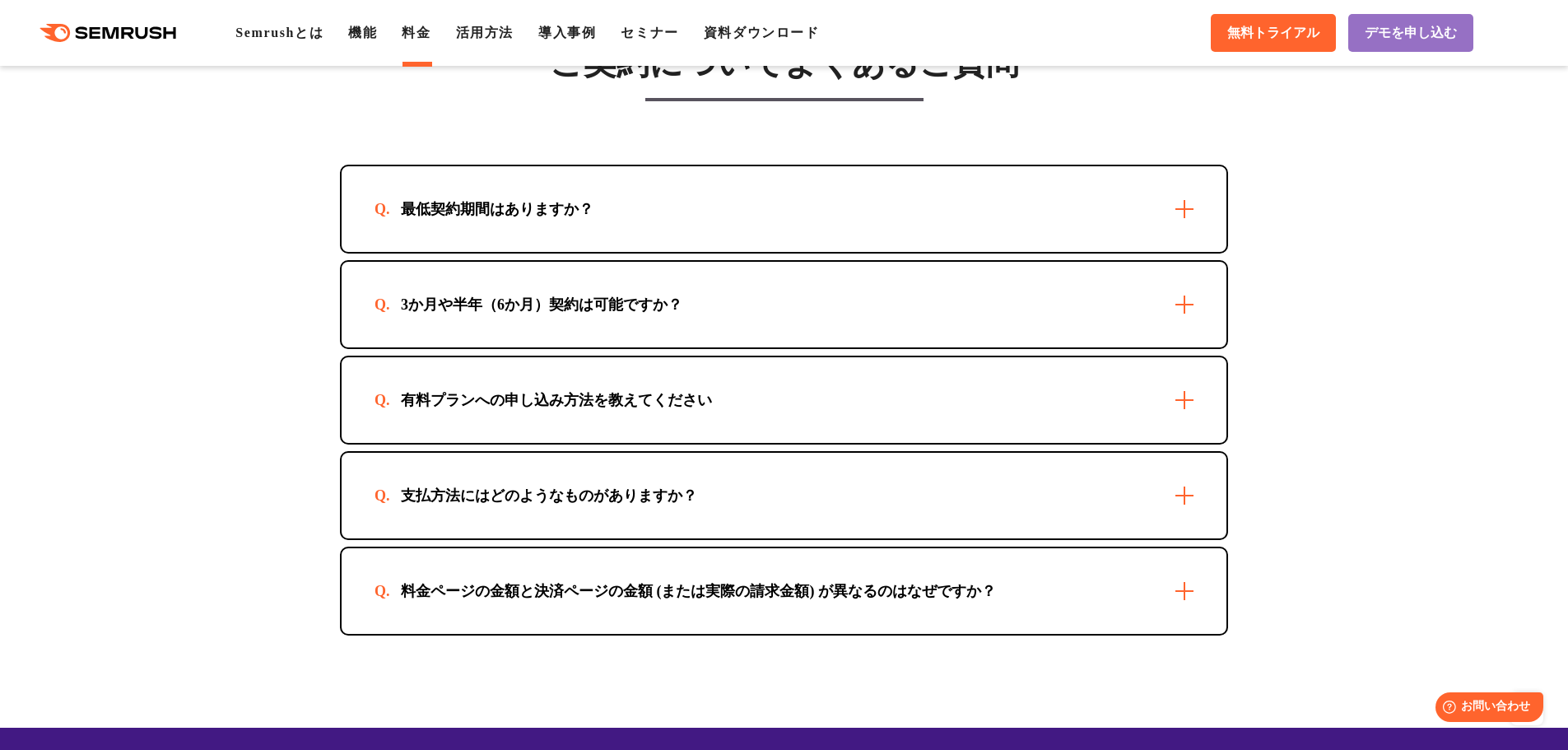
click at [1193, 302] on div "3か月や半年（6か月）契約は可能ですか？" at bounding box center [784, 304] width 885 height 86
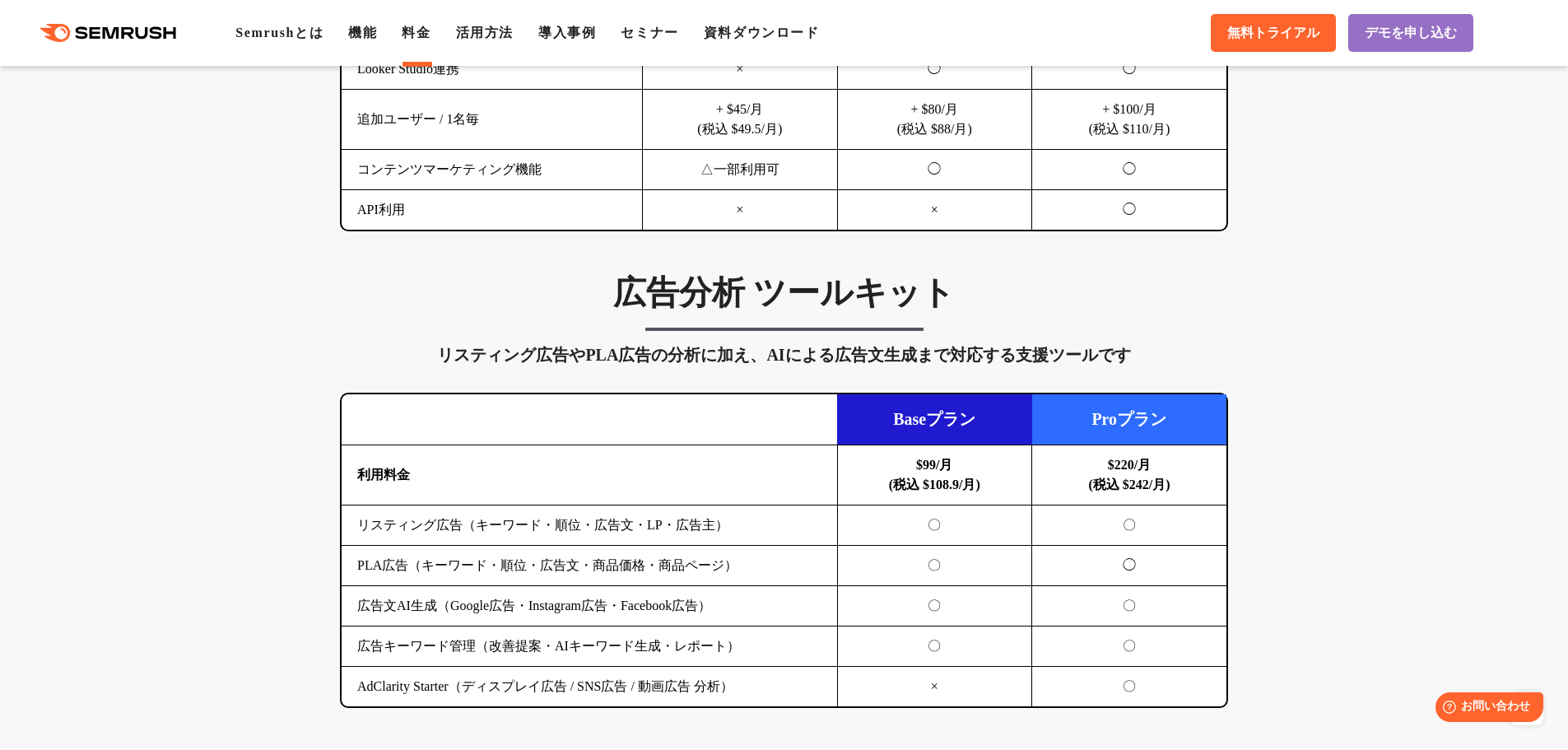
scroll to position [1513, 0]
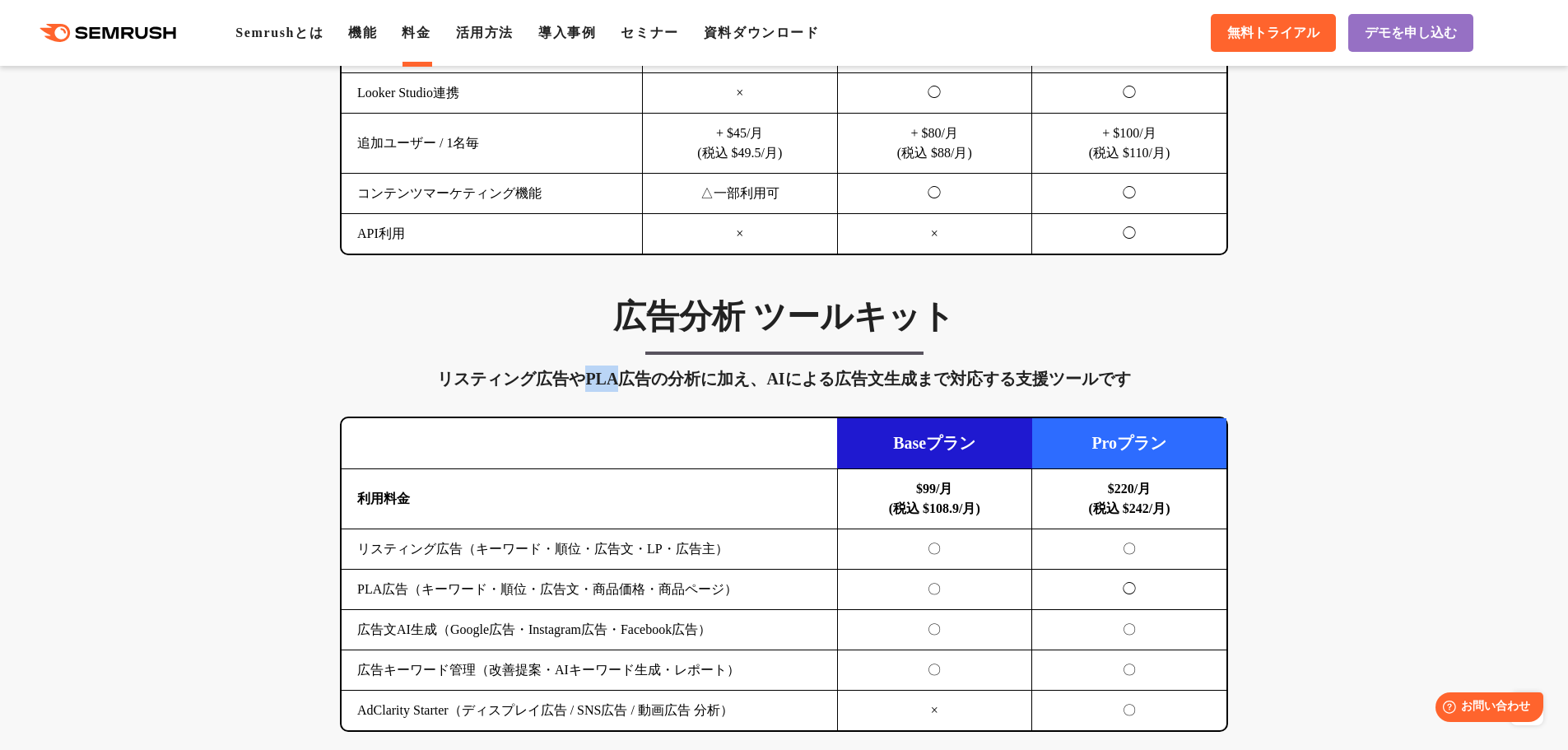
drag, startPoint x: 586, startPoint y: 383, endPoint x: 640, endPoint y: 384, distance: 54.0
click at [636, 384] on div "リスティング広告やPLA広告の分析に加え、AIによる広告文生成まで対応する支援ツールです" at bounding box center [784, 378] width 889 height 26
copy div "PLA広"
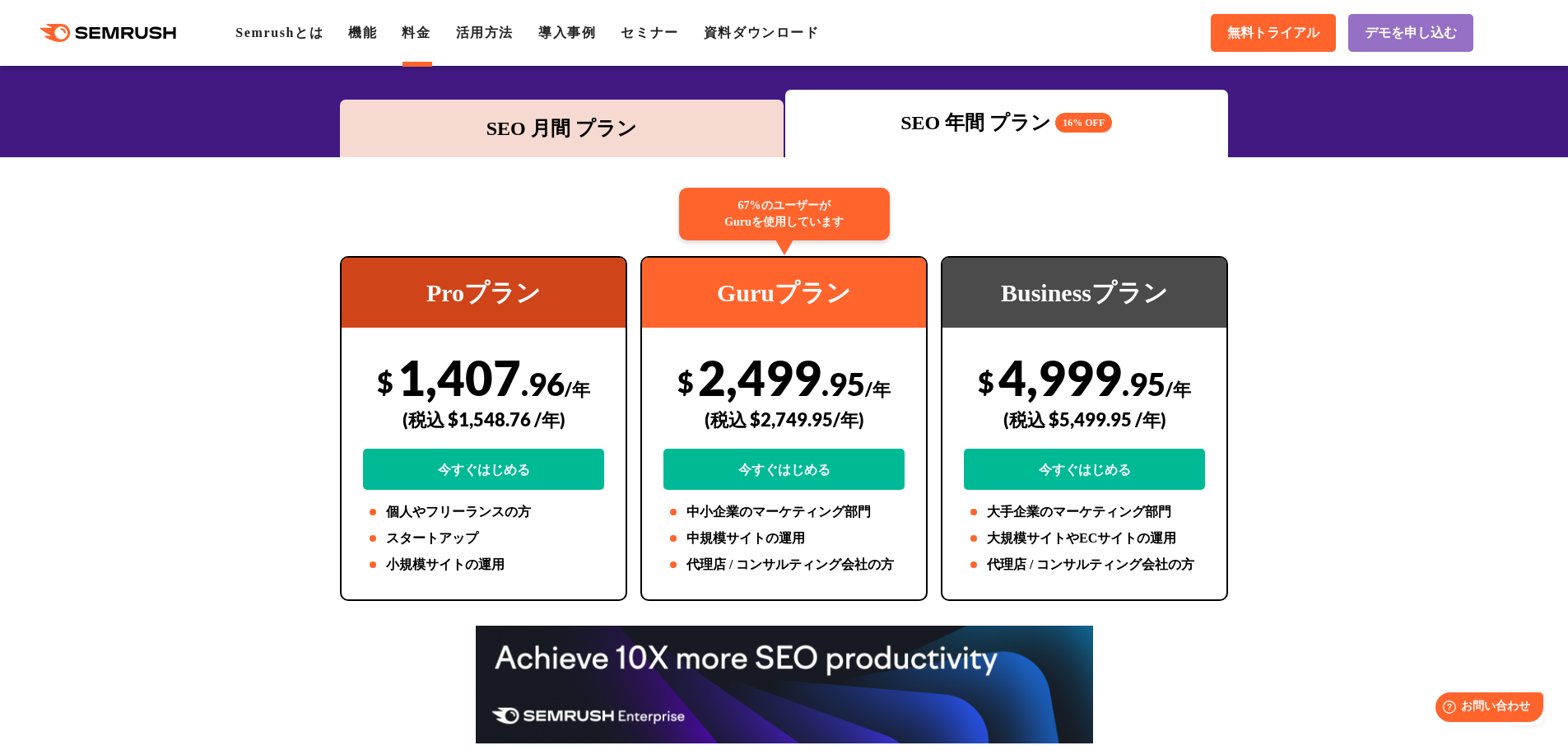
scroll to position [0, 0]
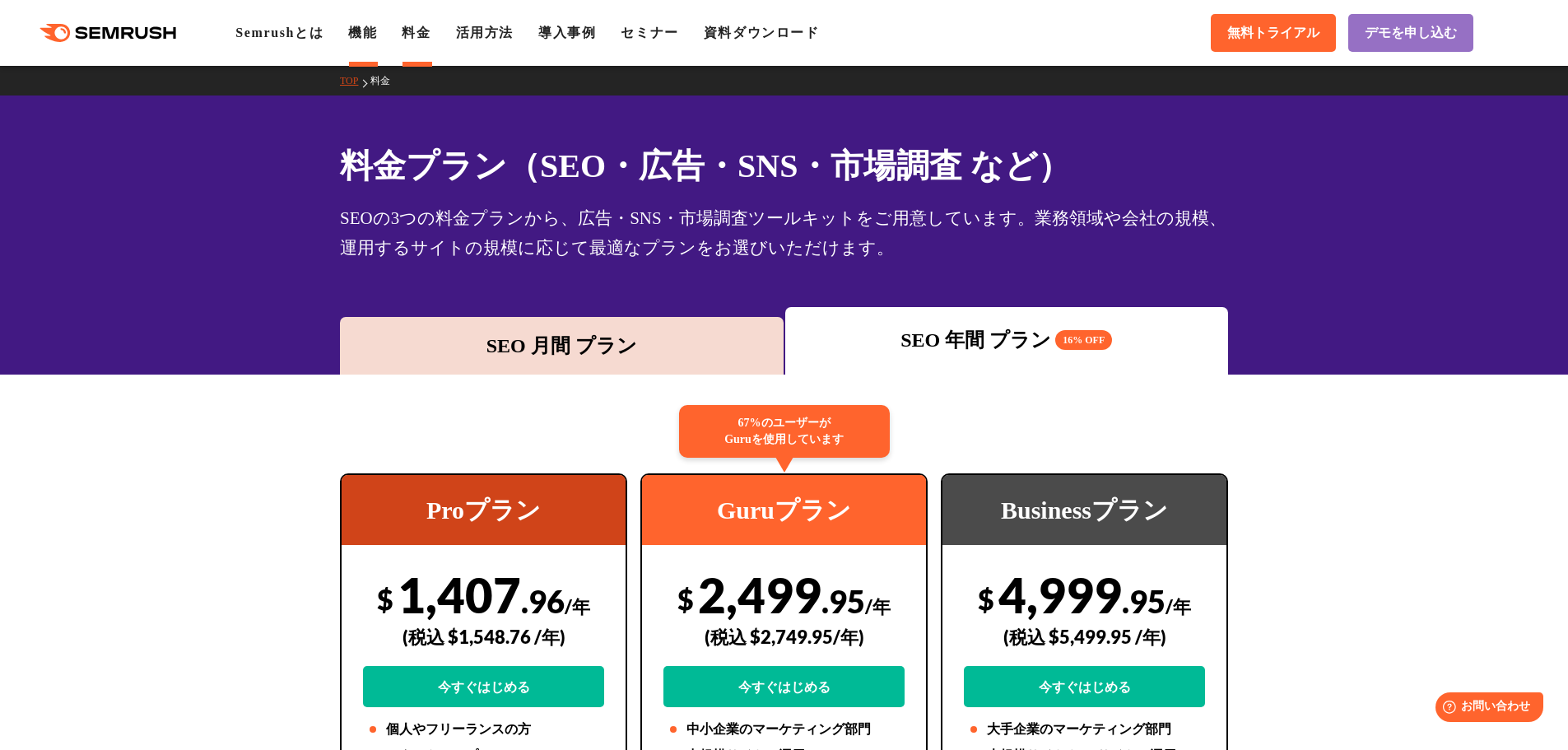
click at [363, 28] on link "機能" at bounding box center [363, 33] width 29 height 14
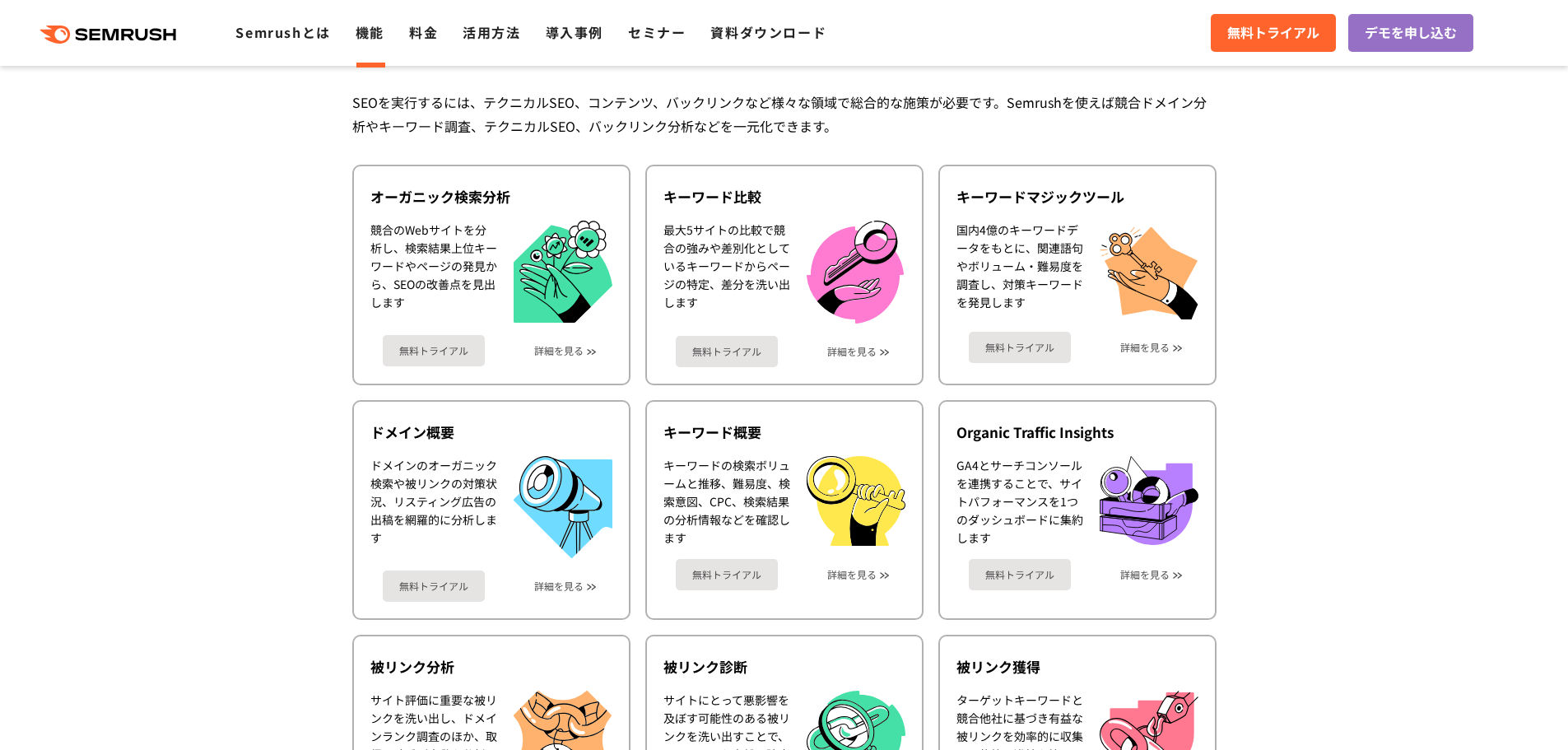
scroll to position [412, 0]
